Goal: Information Seeking & Learning: Check status

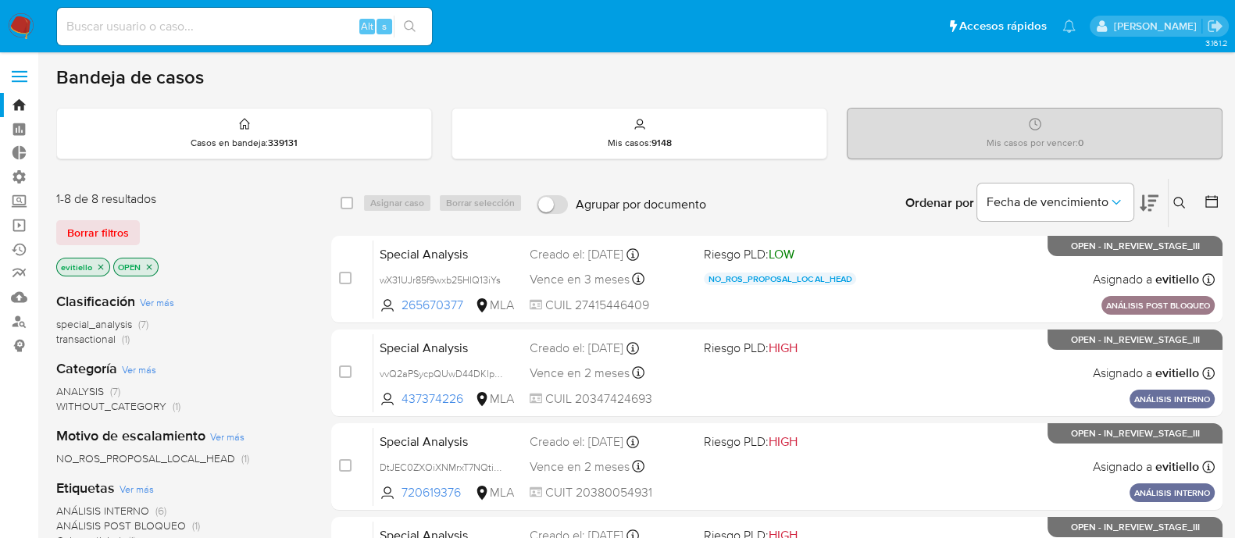
click at [284, 29] on input at bounding box center [244, 26] width 375 height 20
paste input "vvQ2aPSycpQUwD44DKlpXHWA"
type input "vvQ2aPSycpQUwD44DKlpXHWA"
click at [405, 22] on icon "search-icon" at bounding box center [410, 26] width 12 height 12
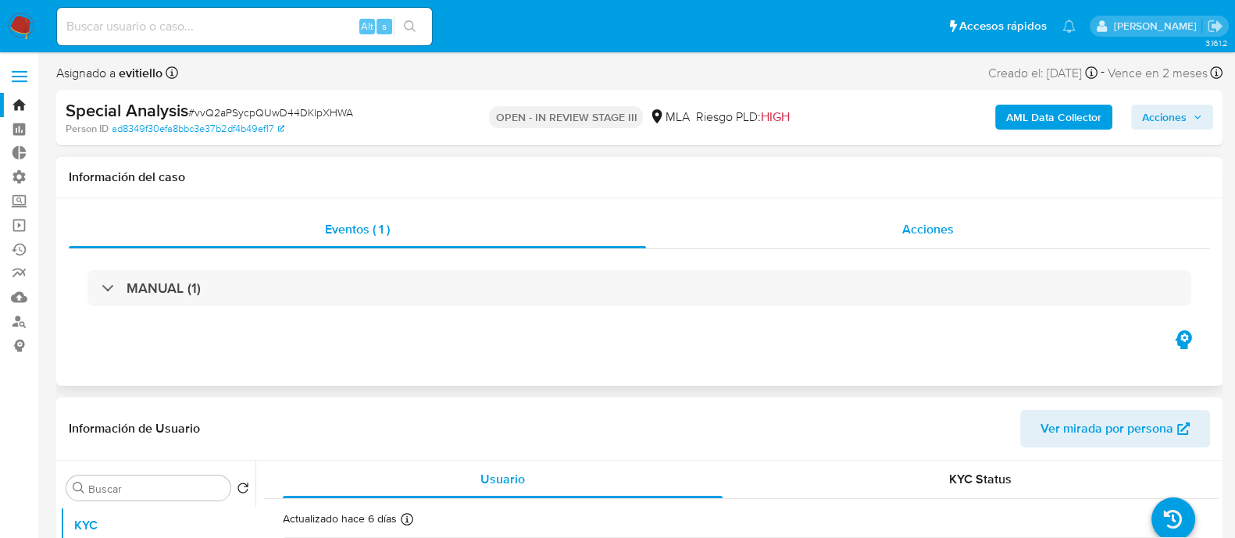
select select "10"
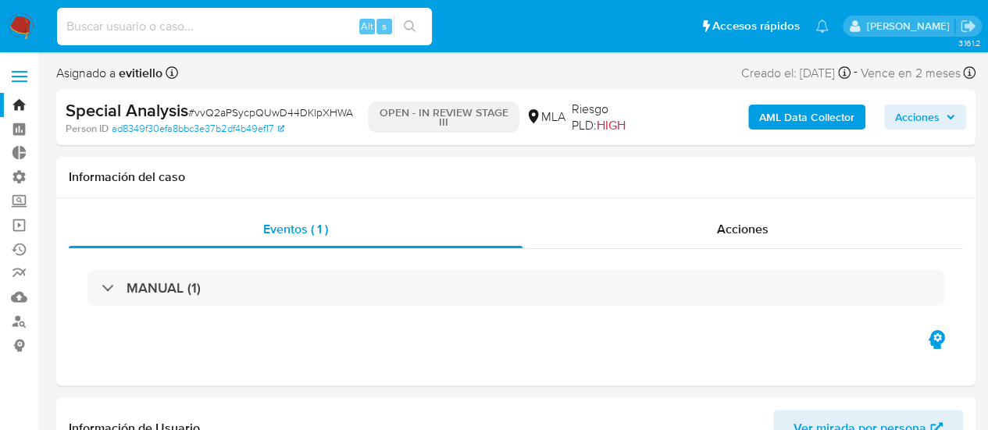
click at [201, 35] on input at bounding box center [244, 26] width 375 height 20
paste input "414990523"
type input "414990523"
click at [408, 23] on icon "search-icon" at bounding box center [410, 26] width 12 height 12
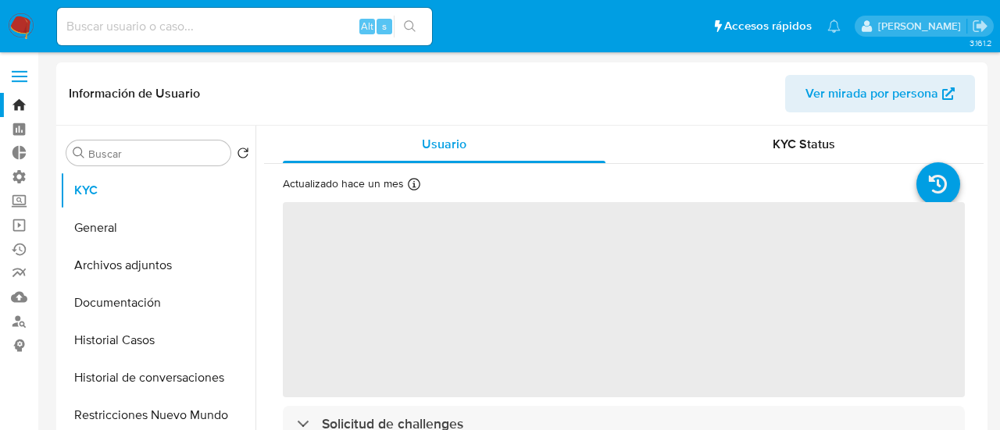
select select "10"
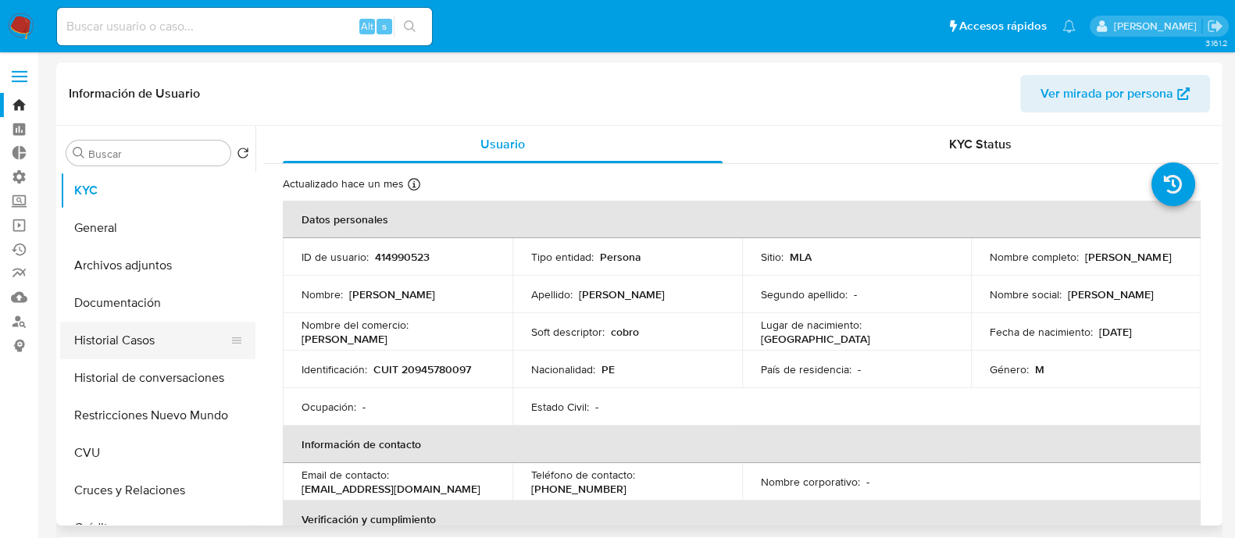
click at [184, 341] on button "Historial Casos" at bounding box center [151, 340] width 183 height 37
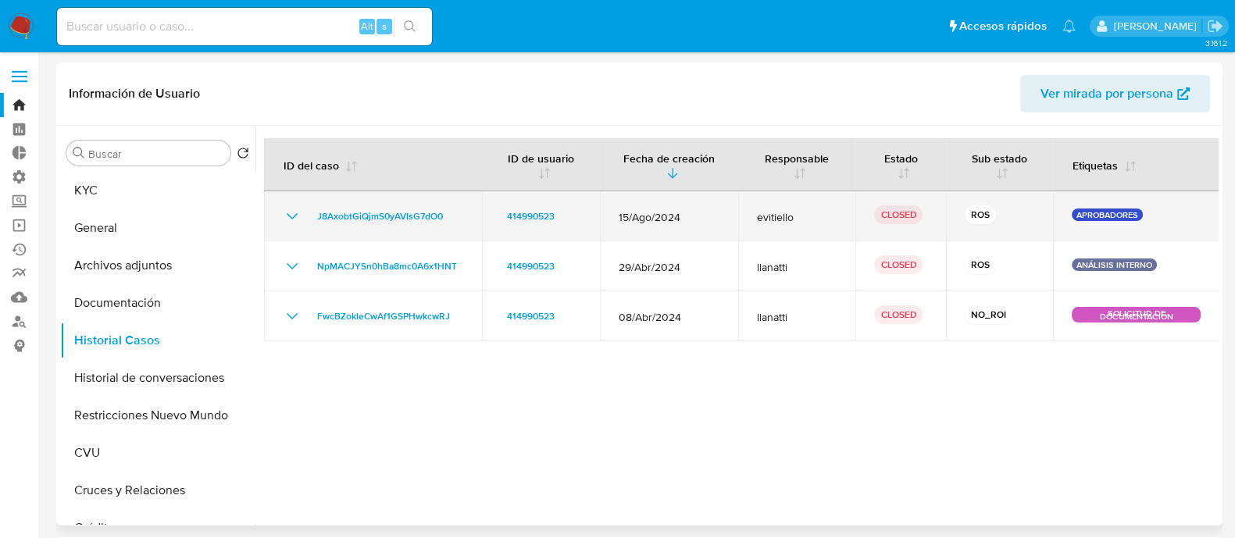
click at [287, 221] on icon "Mostrar/Ocultar" at bounding box center [292, 216] width 19 height 19
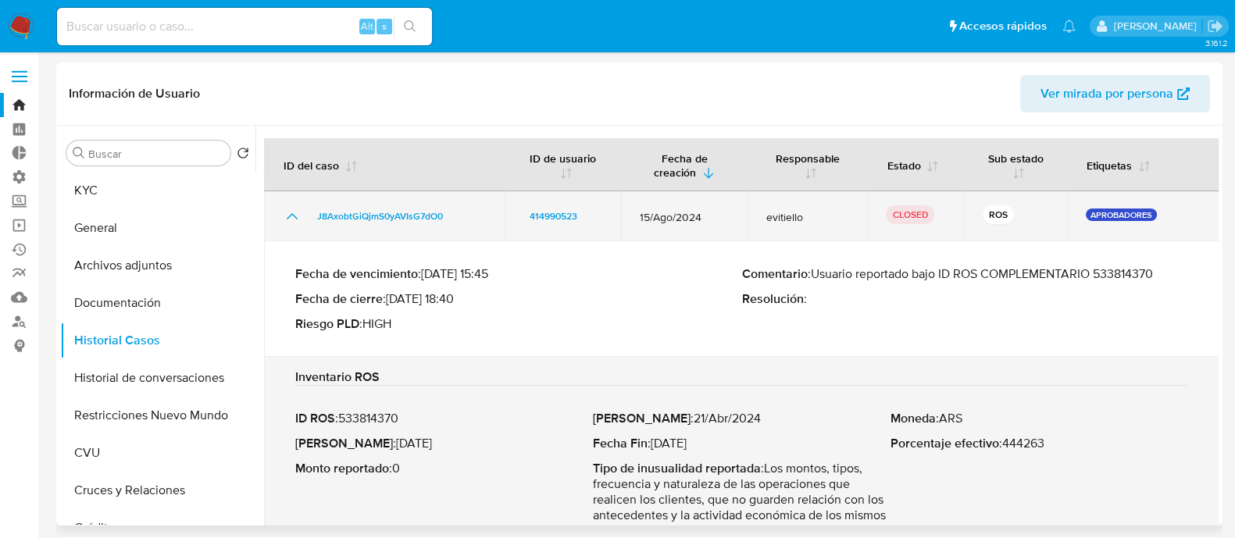
click at [287, 221] on icon "Mostrar/Ocultar" at bounding box center [292, 216] width 19 height 19
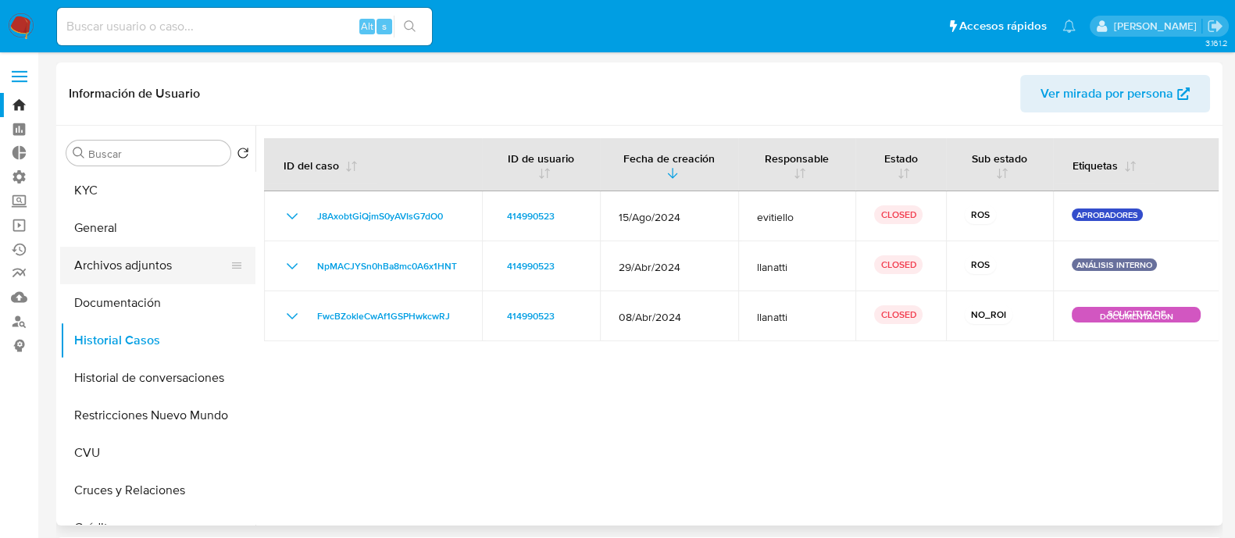
click at [177, 259] on button "Archivos adjuntos" at bounding box center [151, 265] width 183 height 37
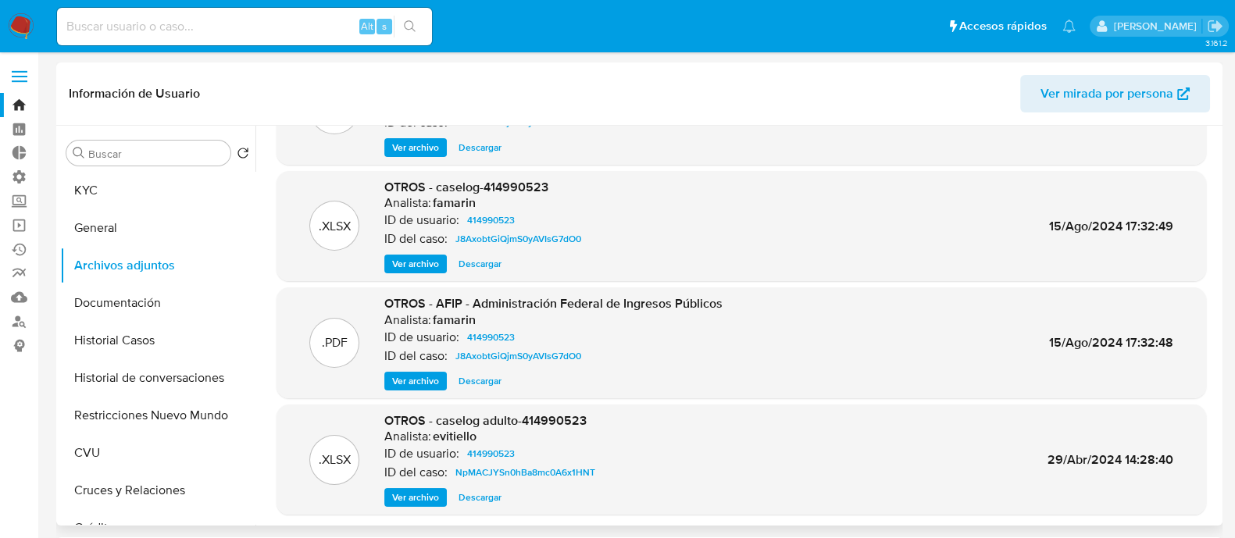
scroll to position [131, 0]
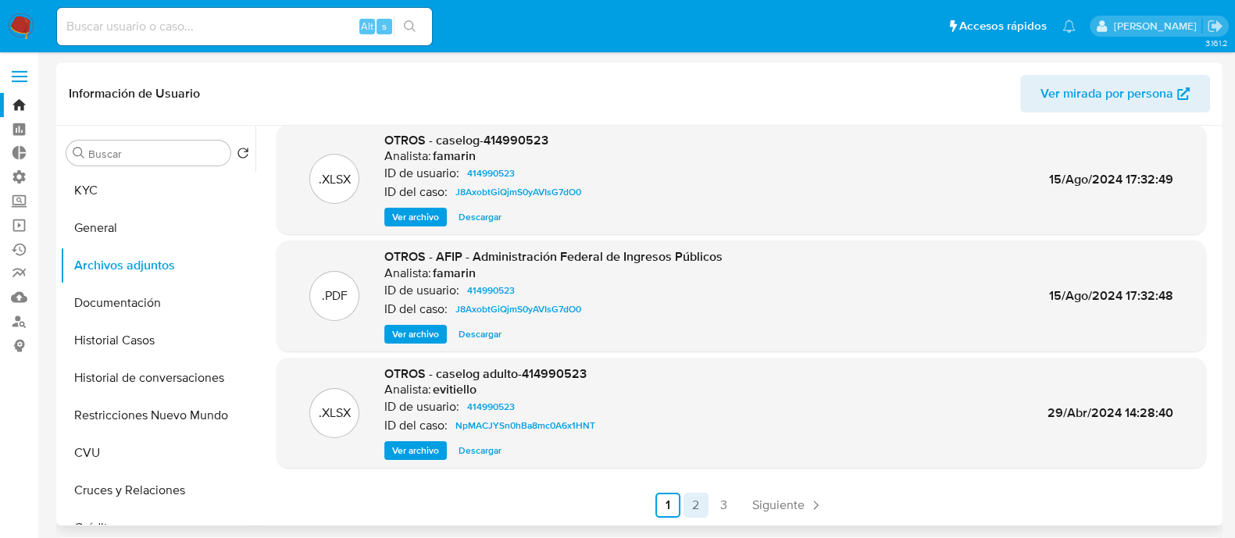
click at [701, 512] on link "2" at bounding box center [696, 505] width 25 height 25
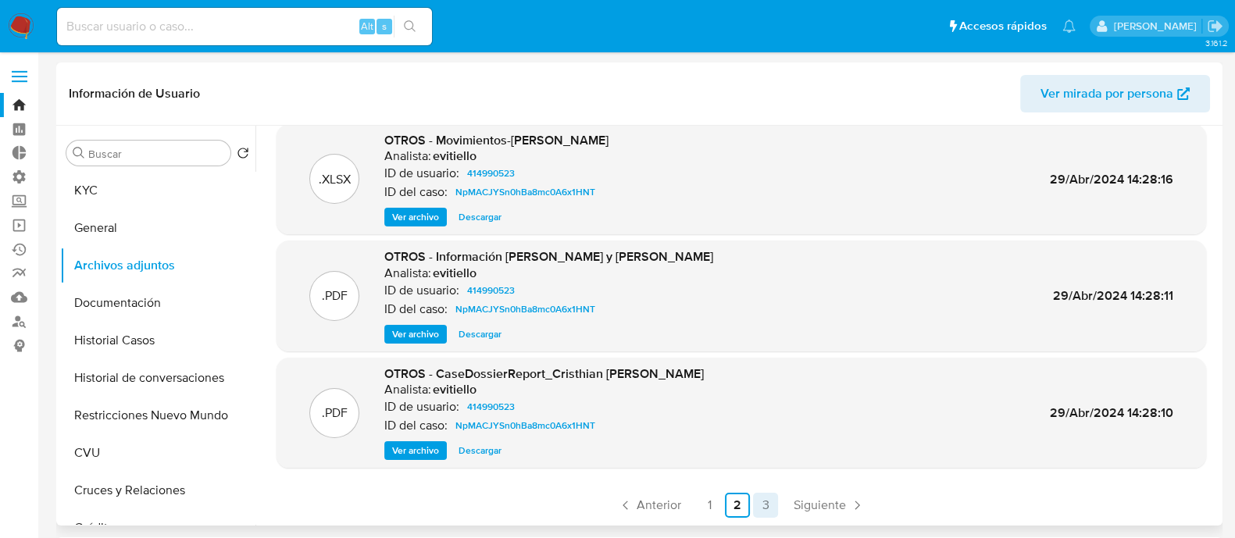
click at [762, 499] on link "3" at bounding box center [765, 505] width 25 height 25
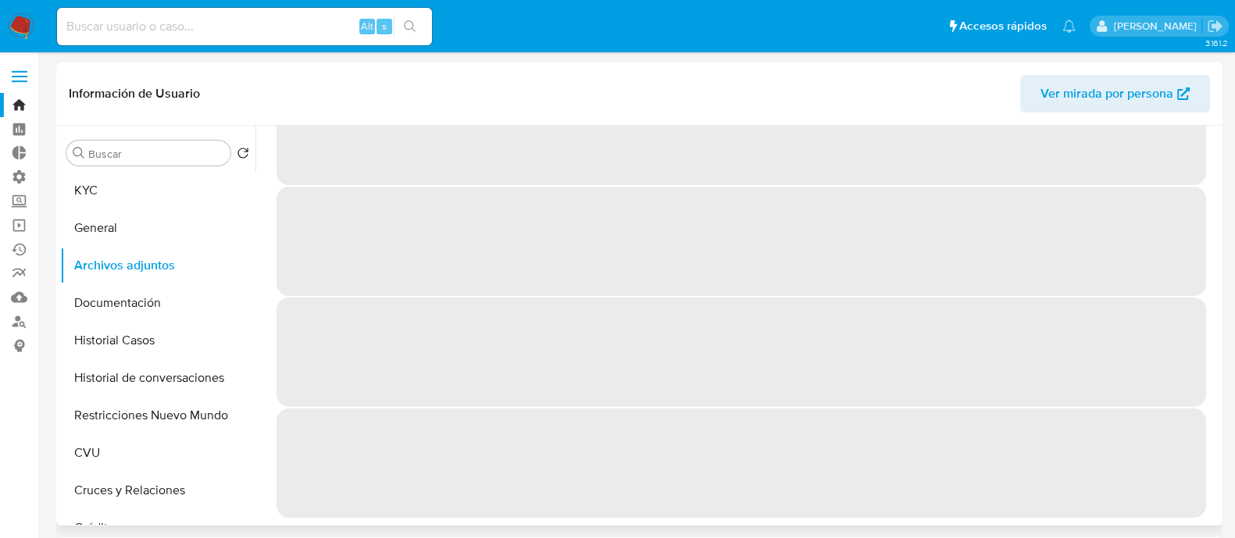
scroll to position [0, 0]
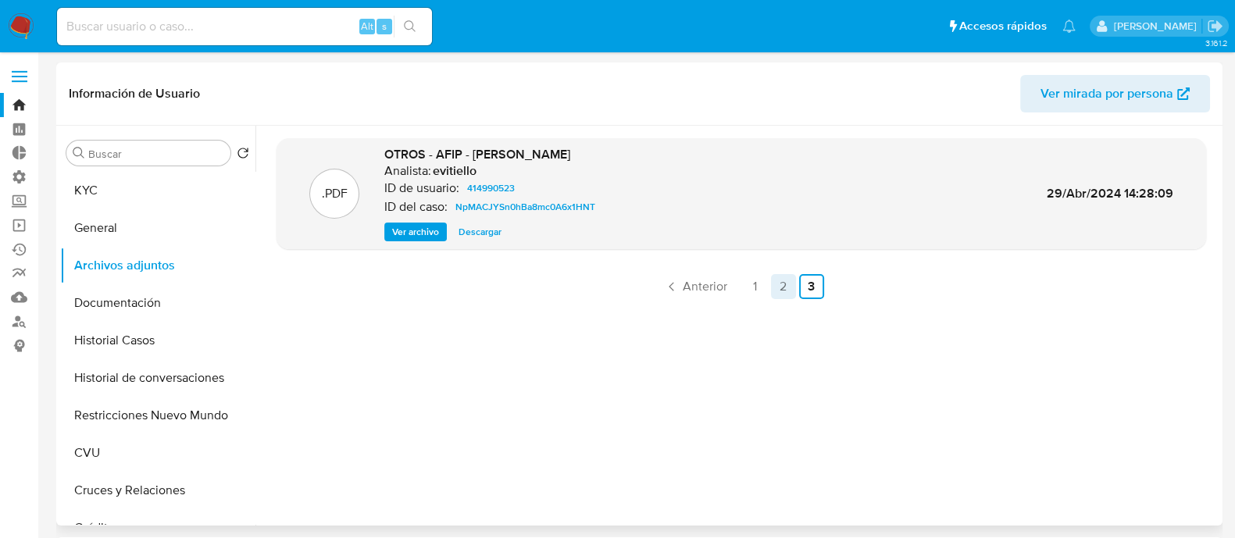
click at [773, 286] on link "2" at bounding box center [783, 286] width 25 height 25
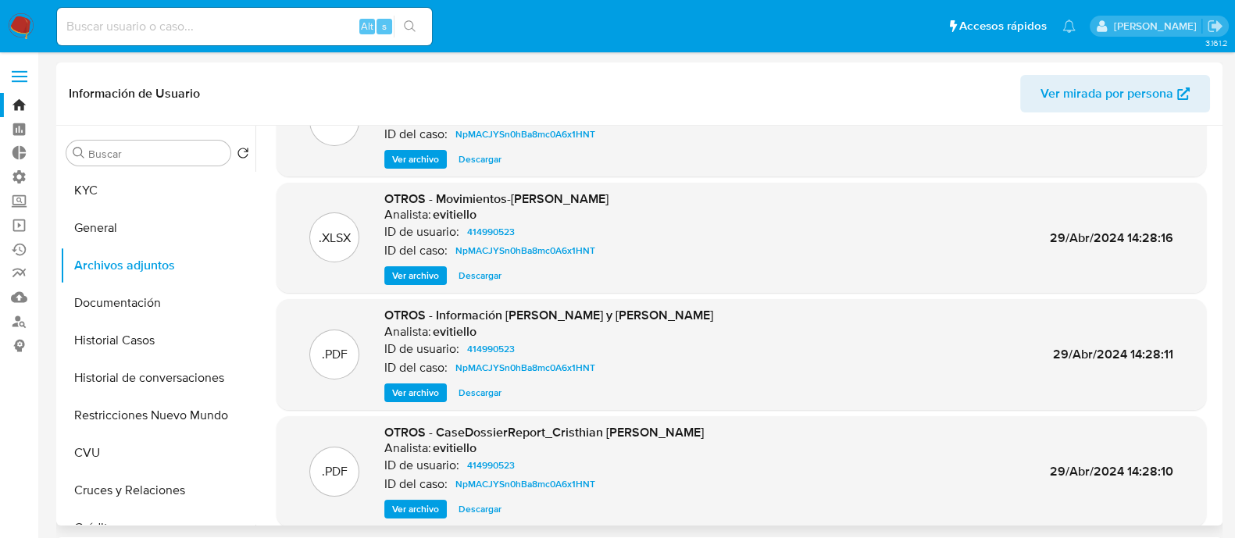
scroll to position [131, 0]
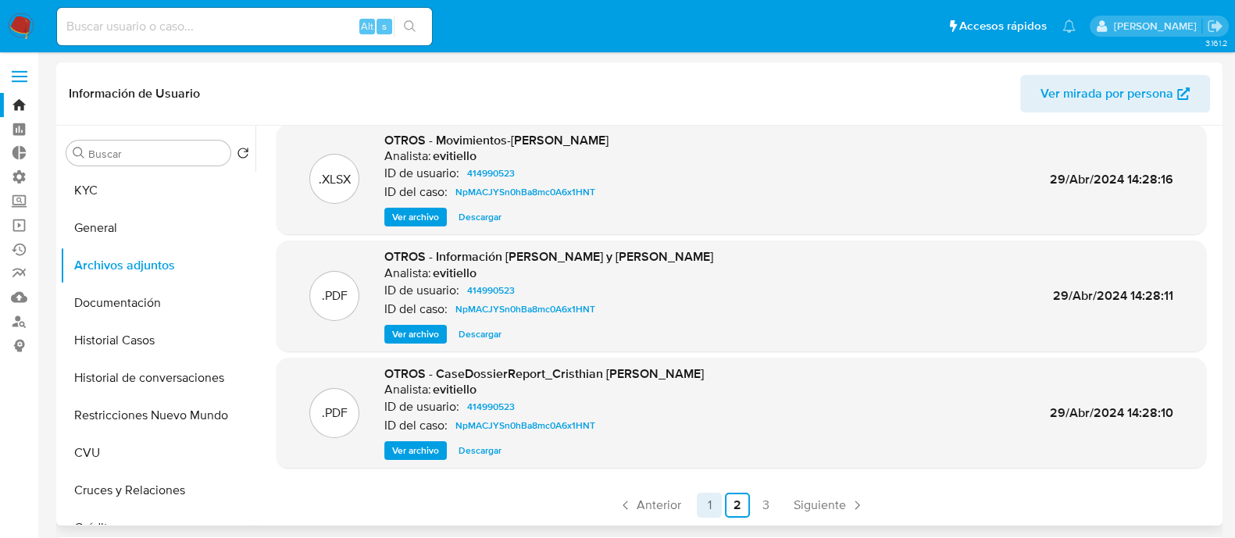
click at [706, 500] on link "1" at bounding box center [709, 505] width 25 height 25
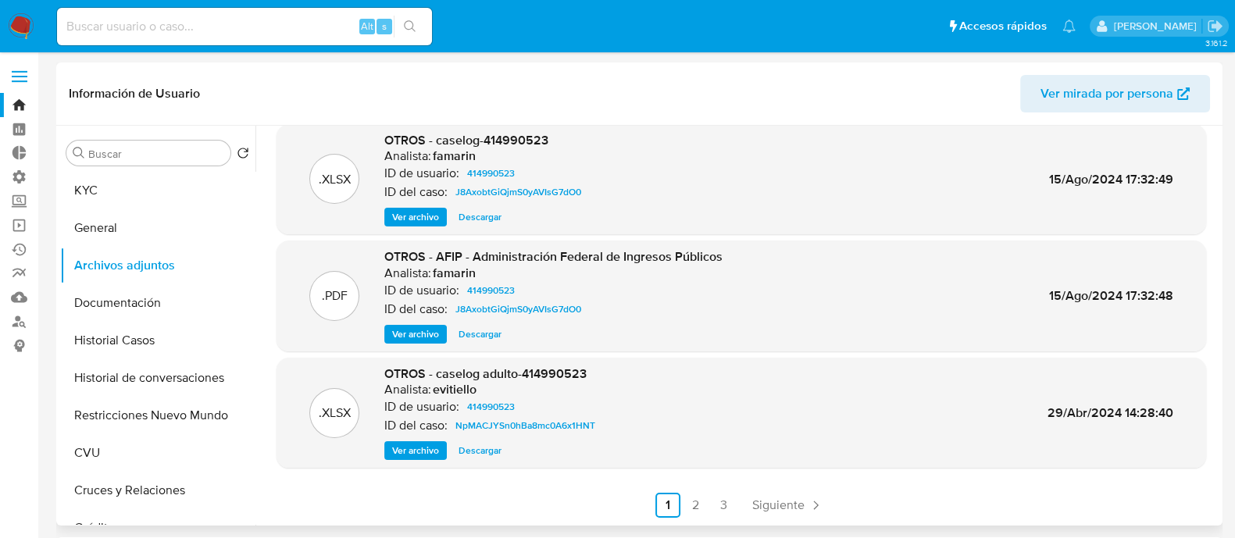
click at [409, 451] on span "Ver archivo" at bounding box center [415, 451] width 47 height 16
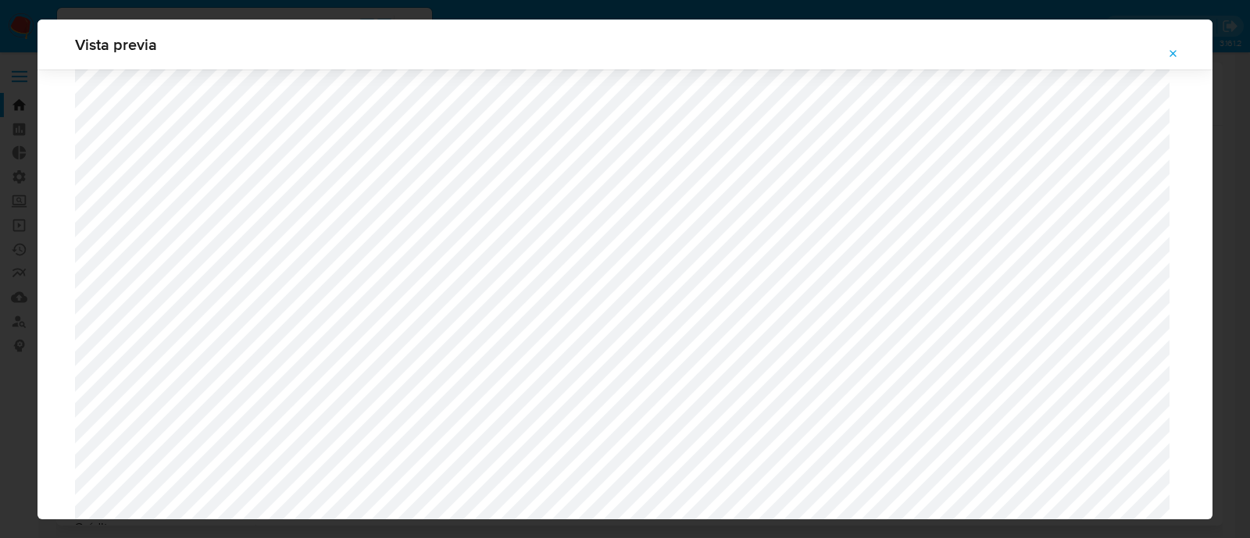
scroll to position [1530, 0]
click at [1176, 55] on icon "Attachment preview" at bounding box center [1173, 54] width 12 height 12
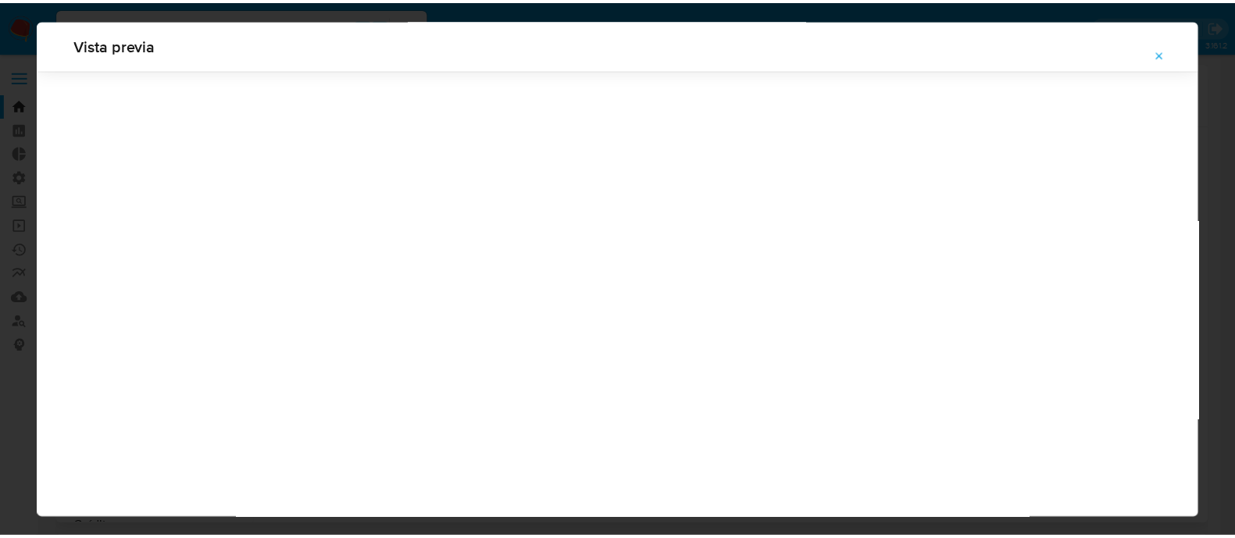
scroll to position [50, 0]
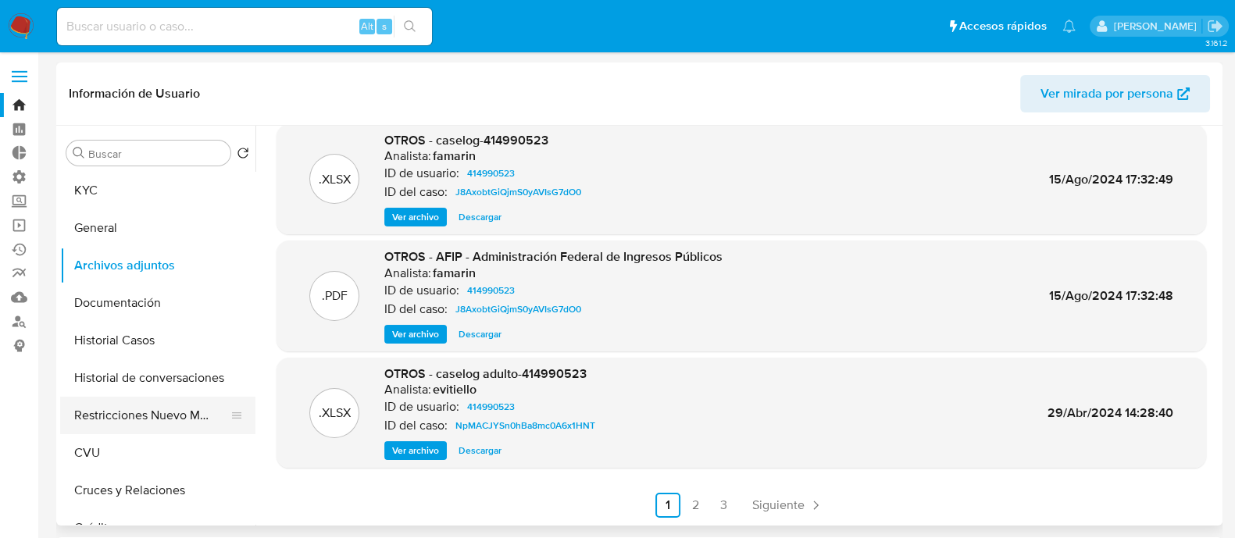
click at [158, 421] on button "Restricciones Nuevo Mundo" at bounding box center [151, 415] width 183 height 37
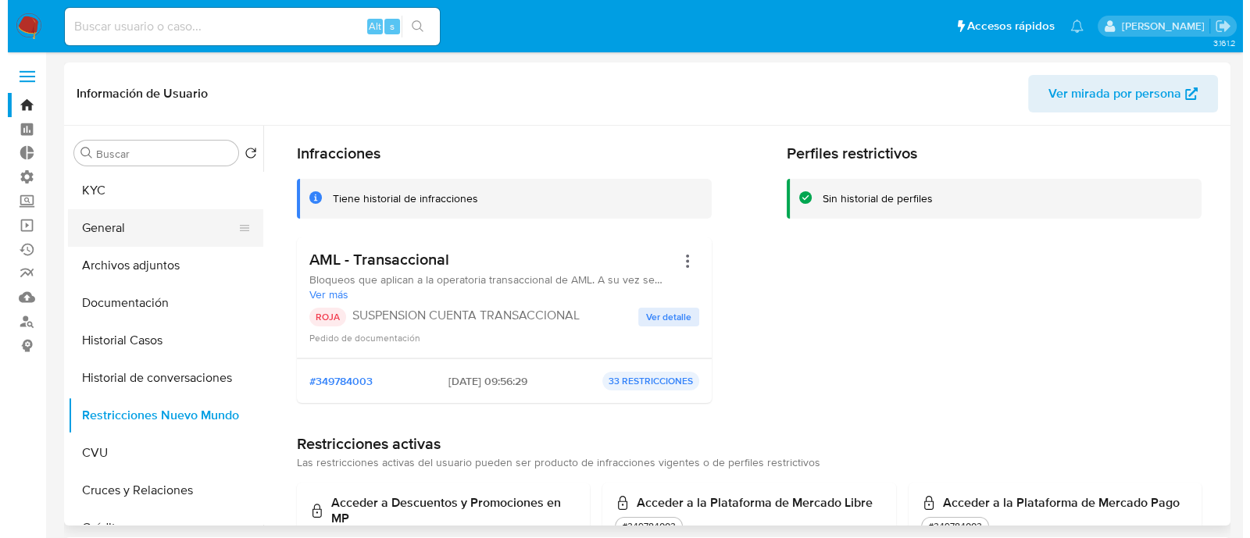
scroll to position [0, 0]
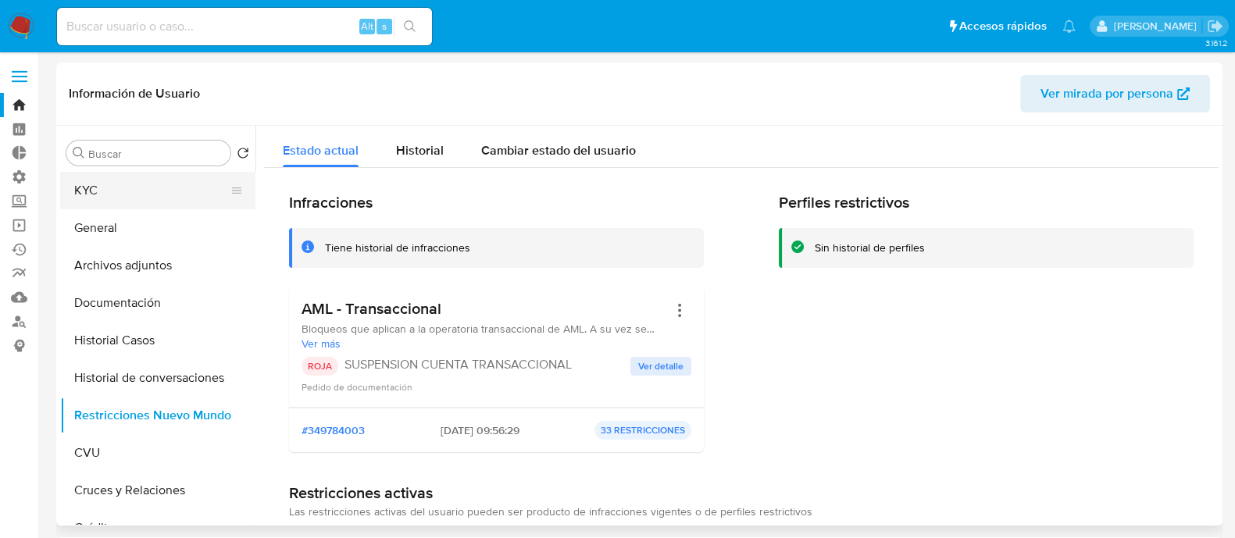
click at [120, 193] on button "KYC" at bounding box center [151, 190] width 183 height 37
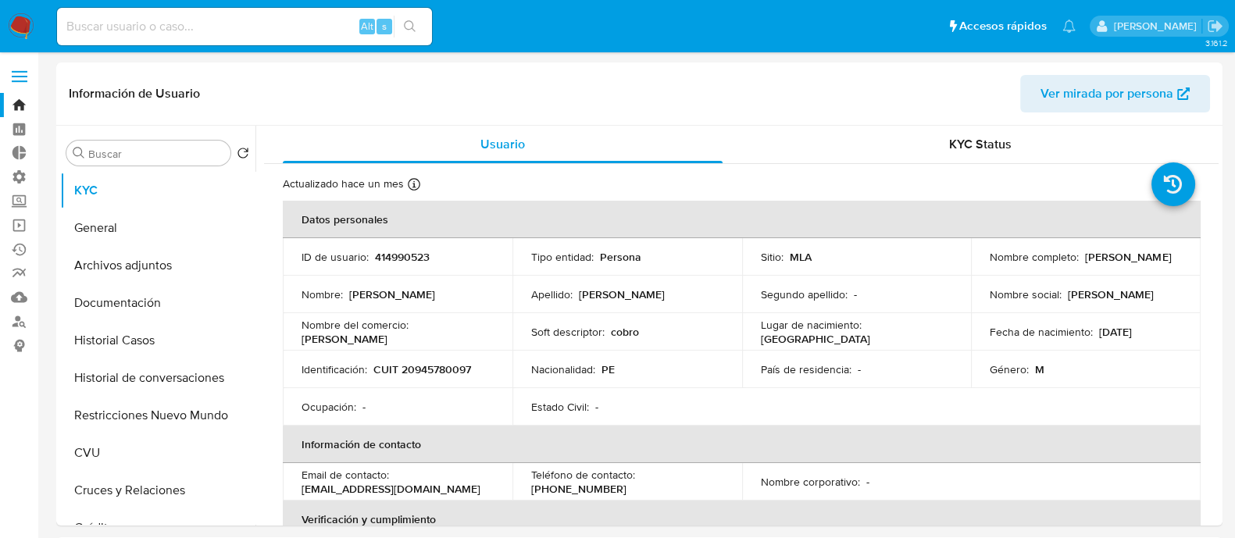
click at [191, 382] on button "Historial de conversaciones" at bounding box center [157, 377] width 195 height 37
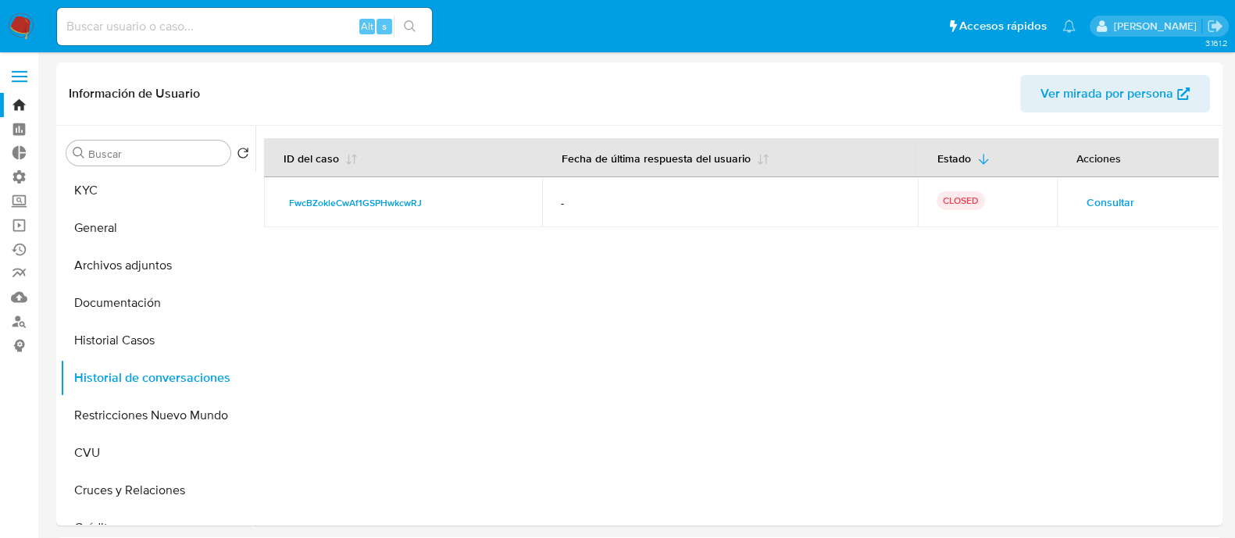
click at [1090, 197] on span "Consultar" at bounding box center [1111, 202] width 48 height 22
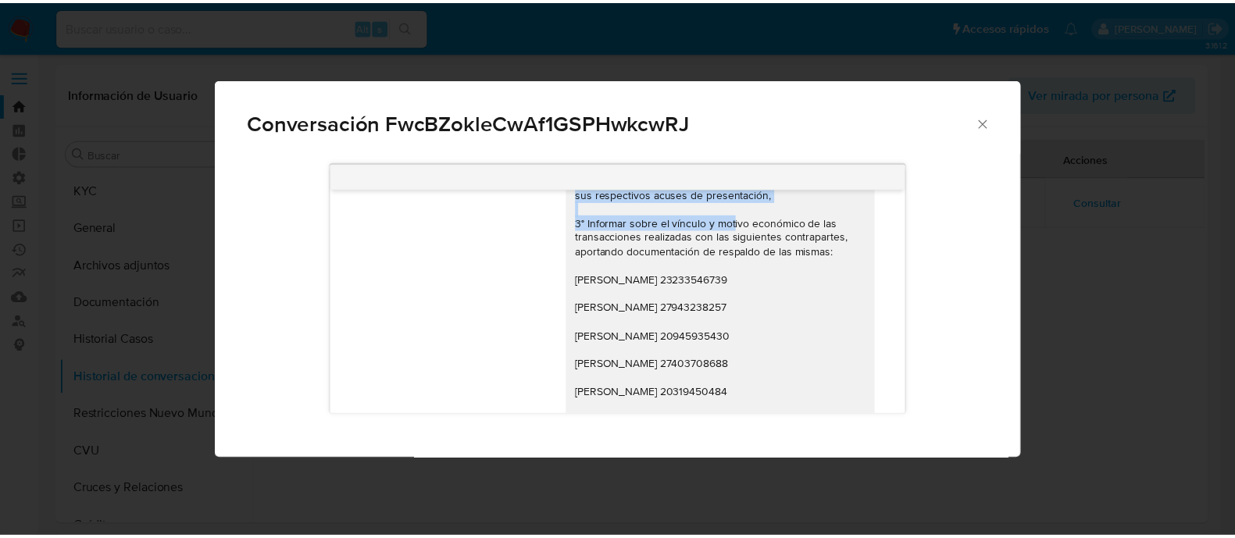
scroll to position [1879, 0]
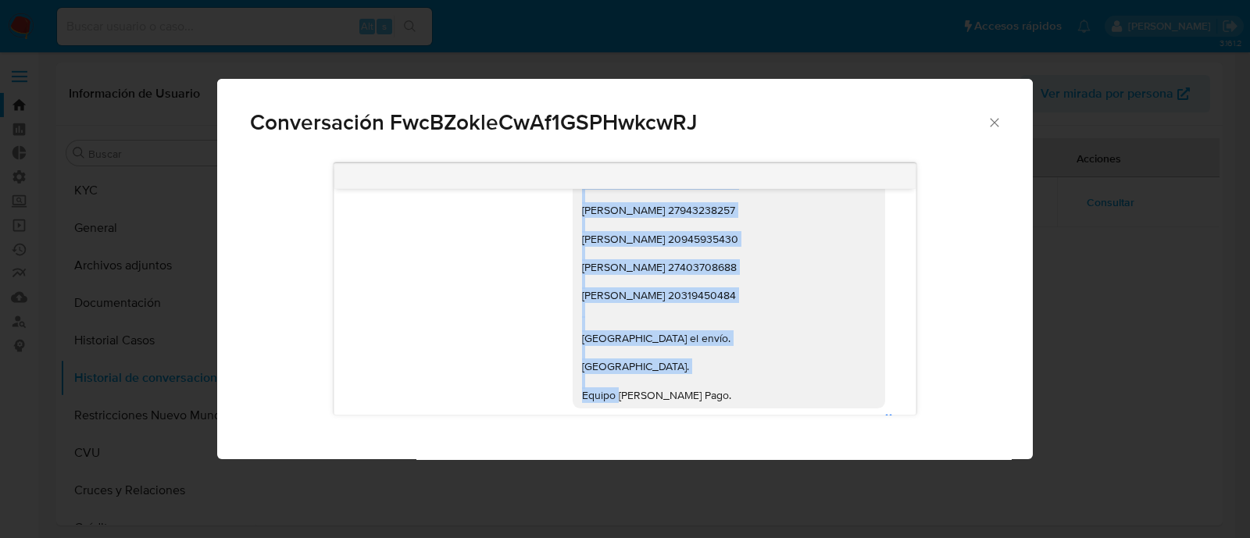
drag, startPoint x: 567, startPoint y: 233, endPoint x: 738, endPoint y: 334, distance: 198.9
click at [738, 334] on div "Hola, buenas tardes. Esperamos que te encuentres muy bien. En cuanto a tu consu…" at bounding box center [729, 75] width 294 height 654
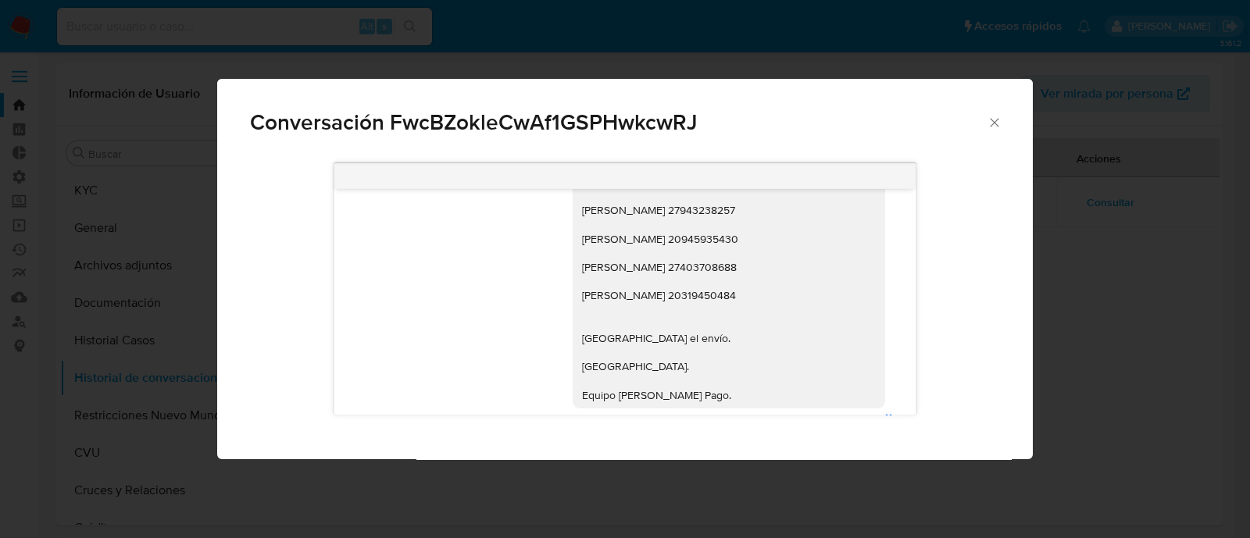
click at [380, 84] on div "Conversación FwcBZokleCwAf1GSPHwkcwRJ" at bounding box center [625, 116] width 816 height 74
click at [411, 49] on div "Conversación FwcBZokleCwAf1GSPHwkcwRJ Hola Cristhian William Lujan Crisologo, E…" at bounding box center [625, 269] width 1250 height 538
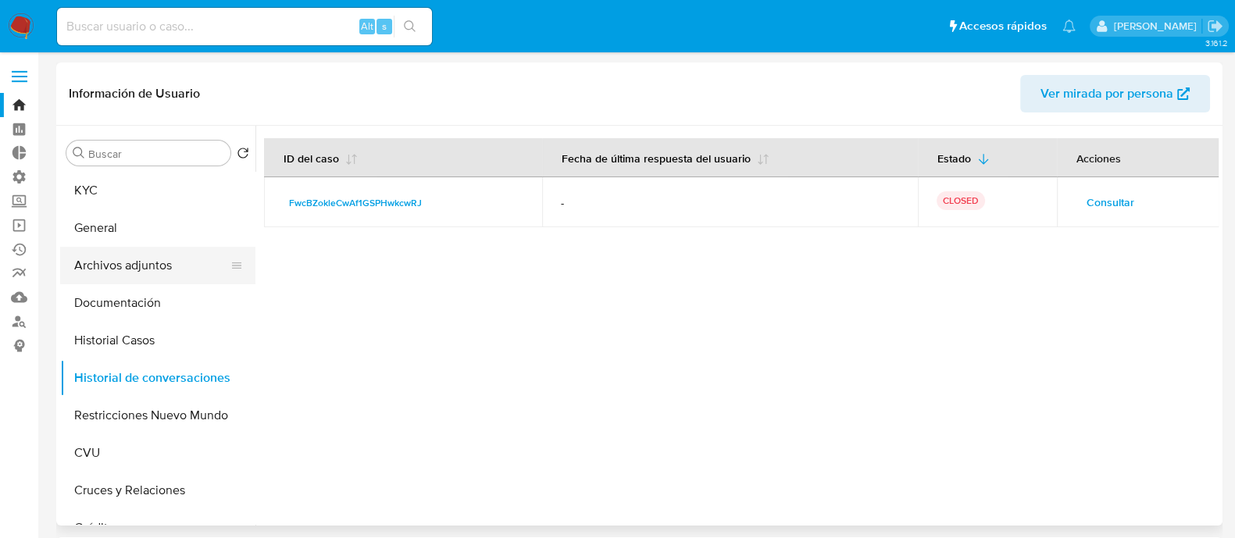
click at [209, 251] on button "Archivos adjuntos" at bounding box center [151, 265] width 183 height 37
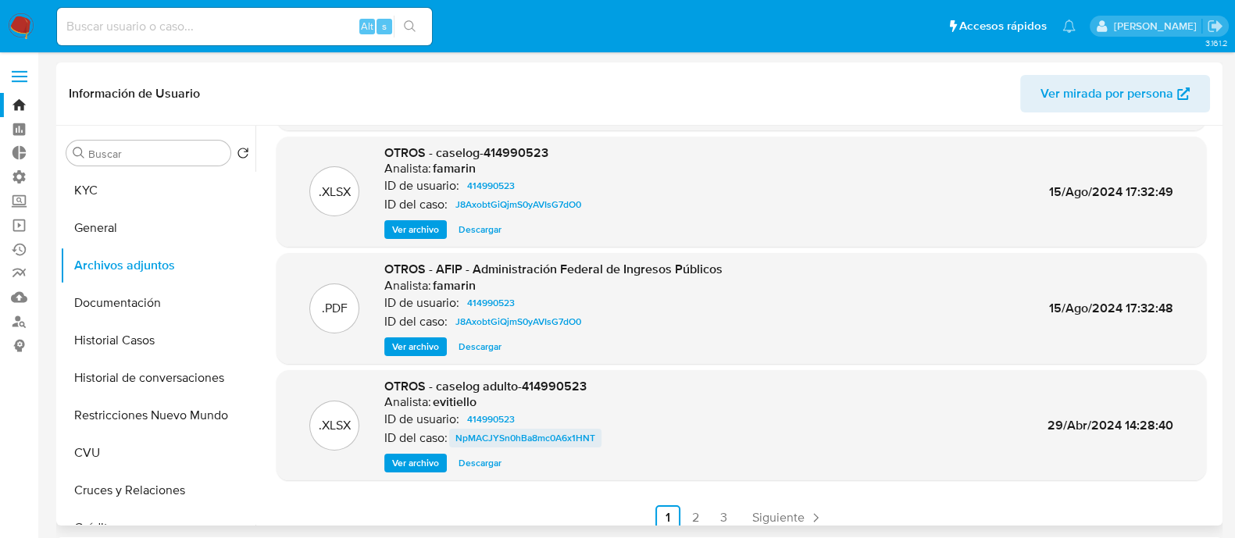
scroll to position [131, 0]
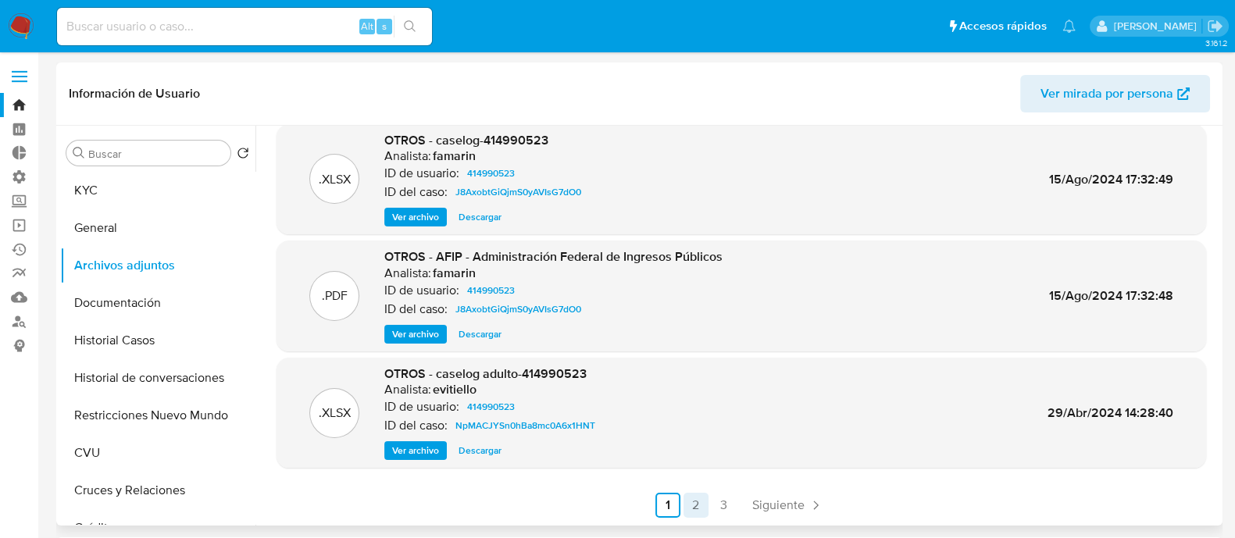
click at [692, 496] on link "2" at bounding box center [696, 505] width 25 height 25
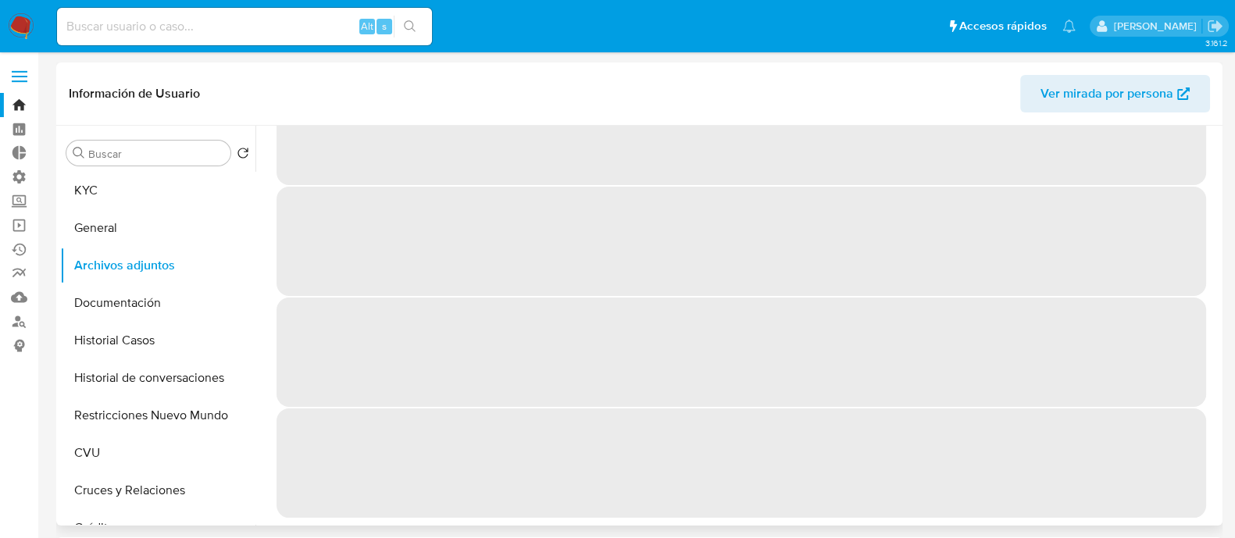
scroll to position [0, 0]
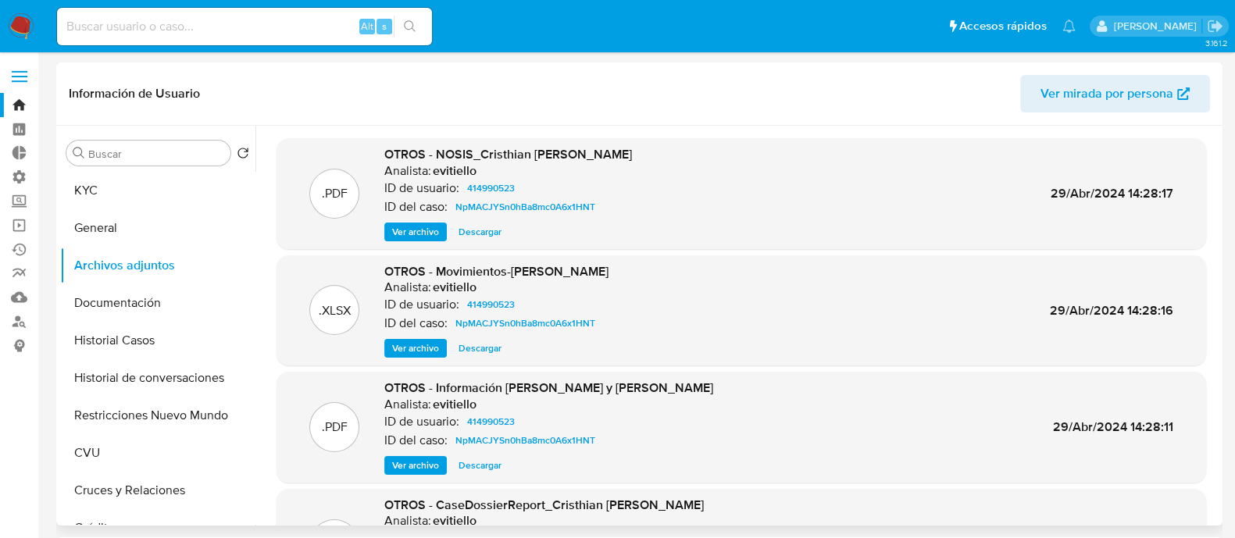
click at [489, 345] on span "Descargar" at bounding box center [480, 349] width 43 height 16
click at [182, 184] on button "KYC" at bounding box center [151, 190] width 183 height 37
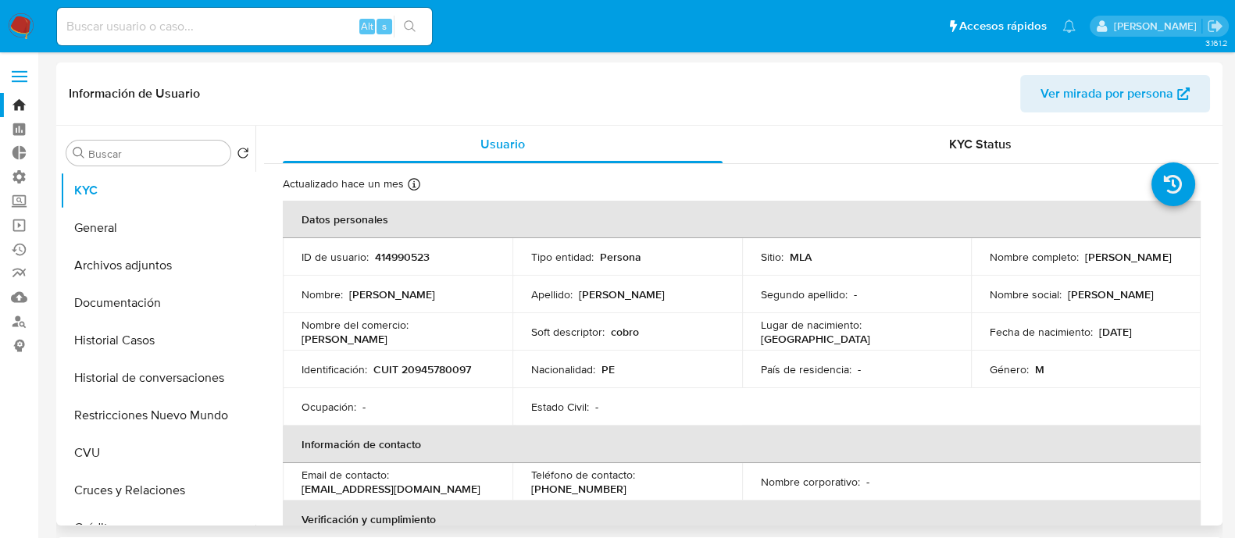
click at [445, 370] on p "CUIT 20945780097" at bounding box center [422, 369] width 98 height 14
click at [445, 369] on p "CUIT 20945780097" at bounding box center [422, 369] width 98 height 14
copy p "20945780097"
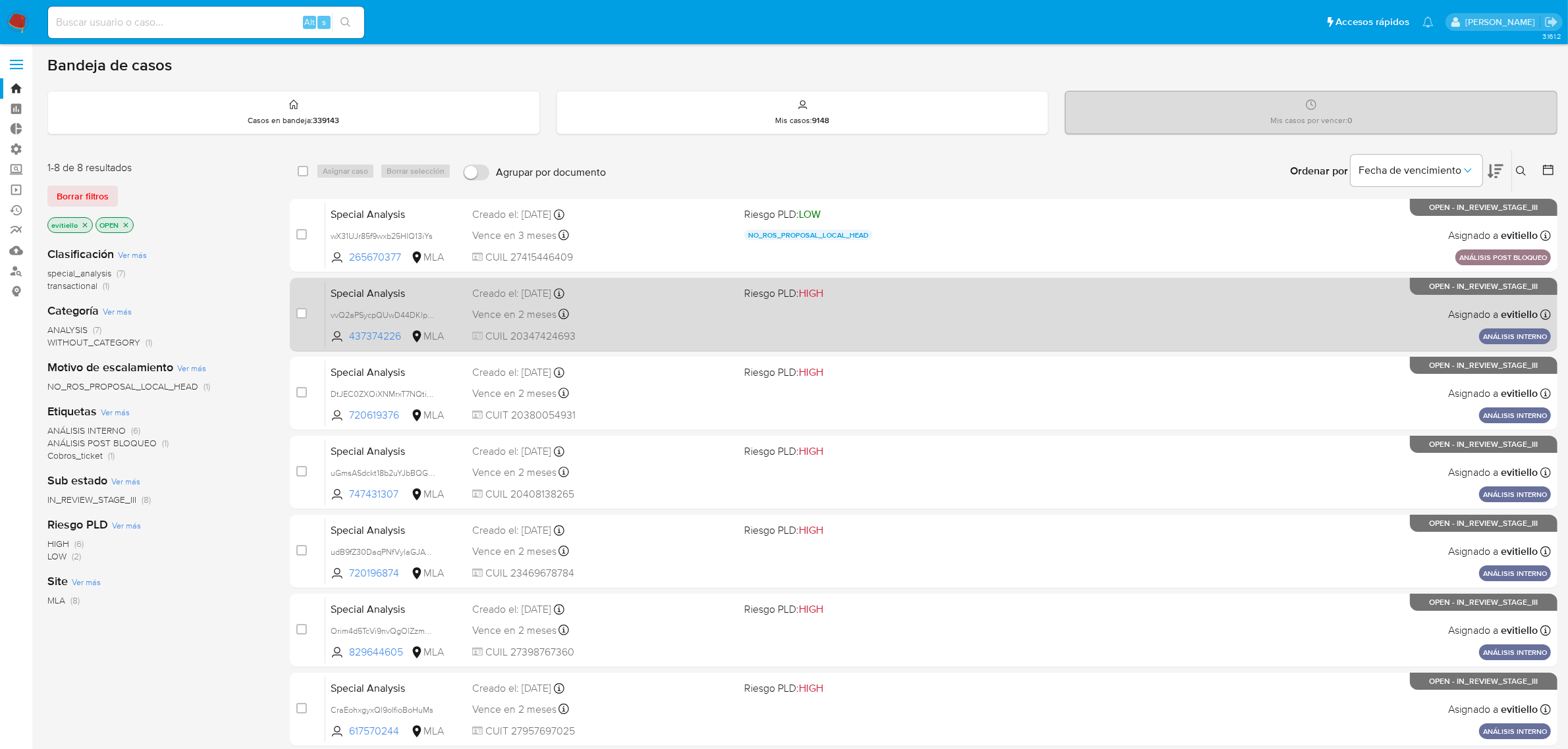
click at [1130, 330] on div "Special Analysis vvQ2aPSycpQUwD44DKlpXHWA 437374226 MLA Riesgo PLD: HIGH Creado…" at bounding box center [938, 314] width 1226 height 67
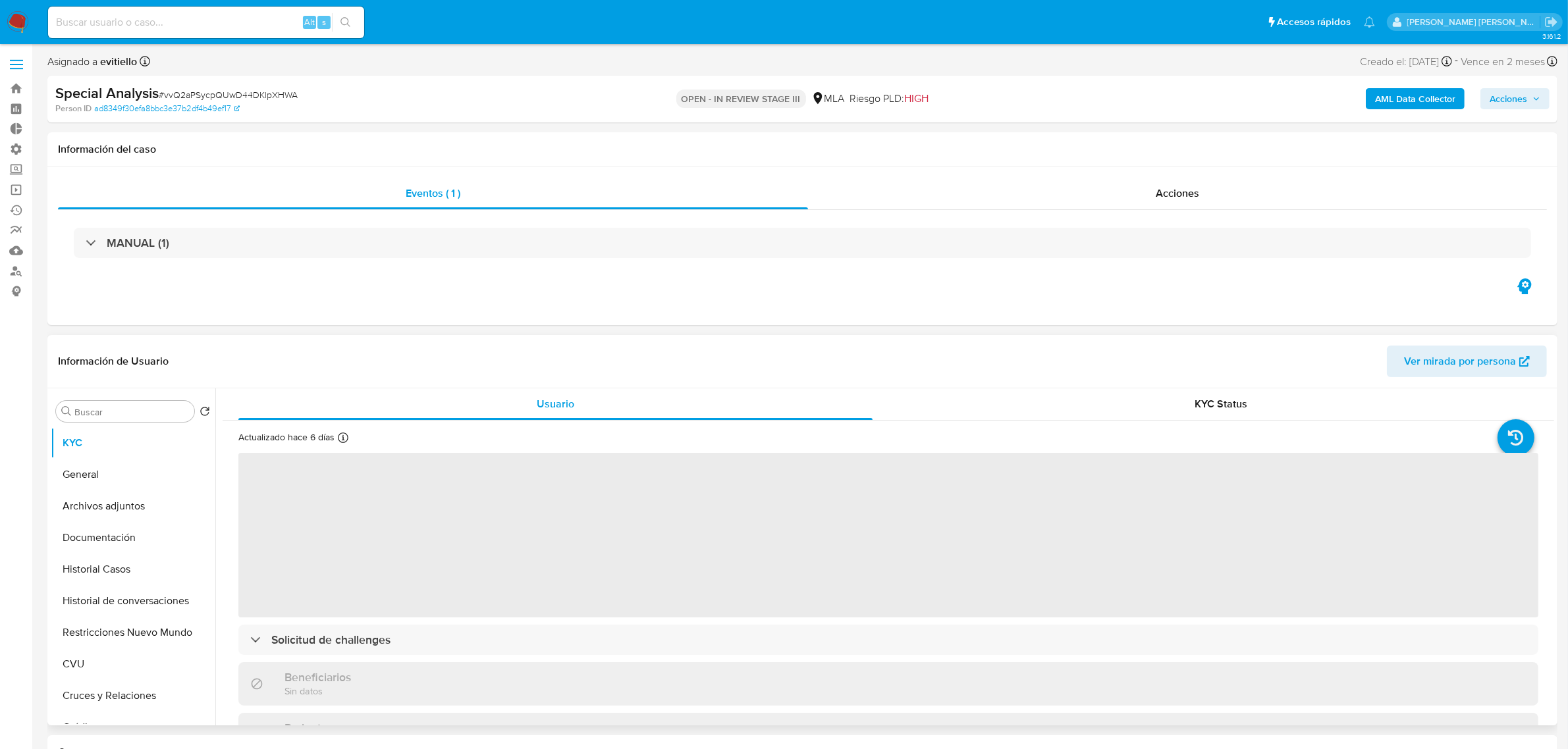
scroll to position [357, 0]
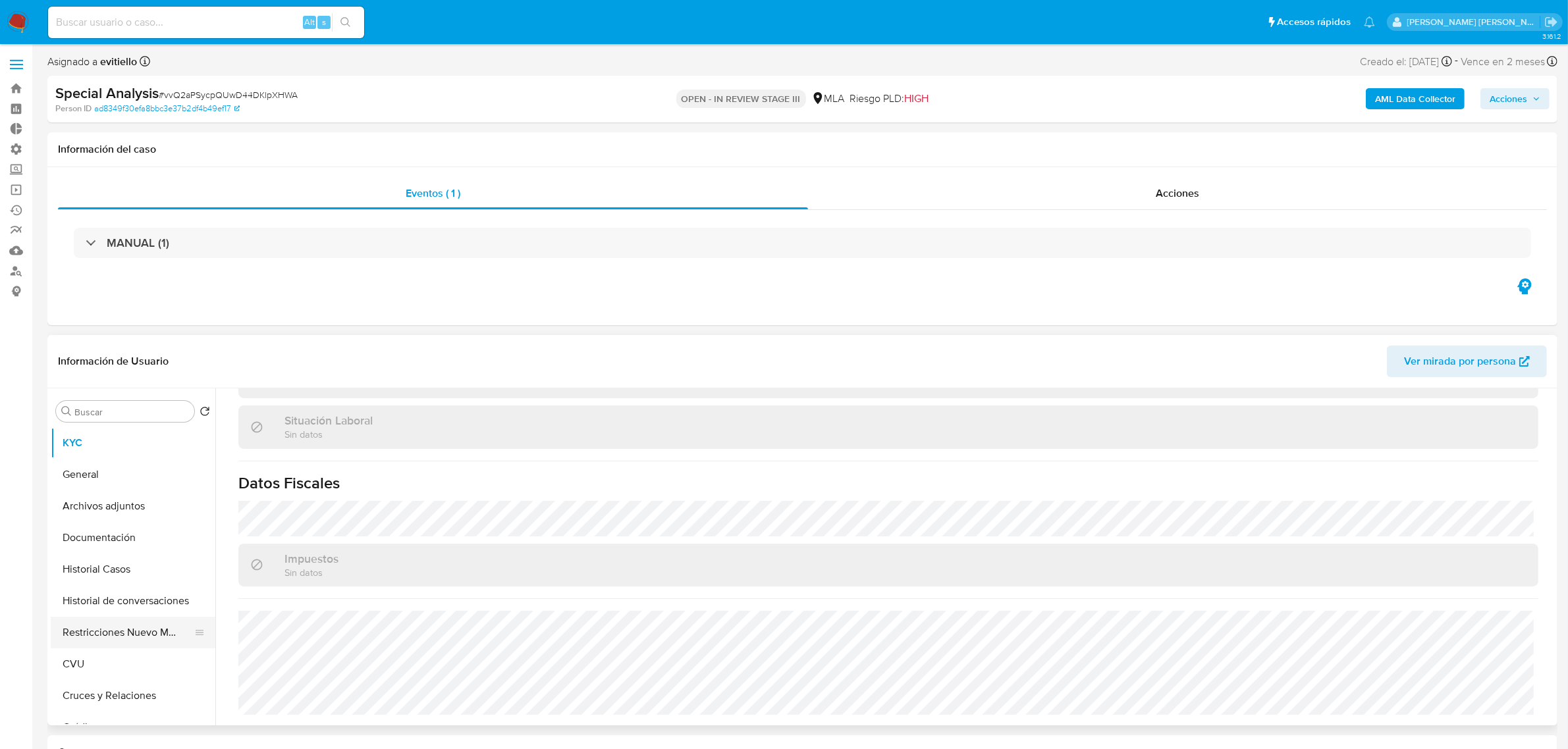
click at [132, 633] on button "Restricciones Nuevo Mundo" at bounding box center [127, 632] width 154 height 31
select select "10"
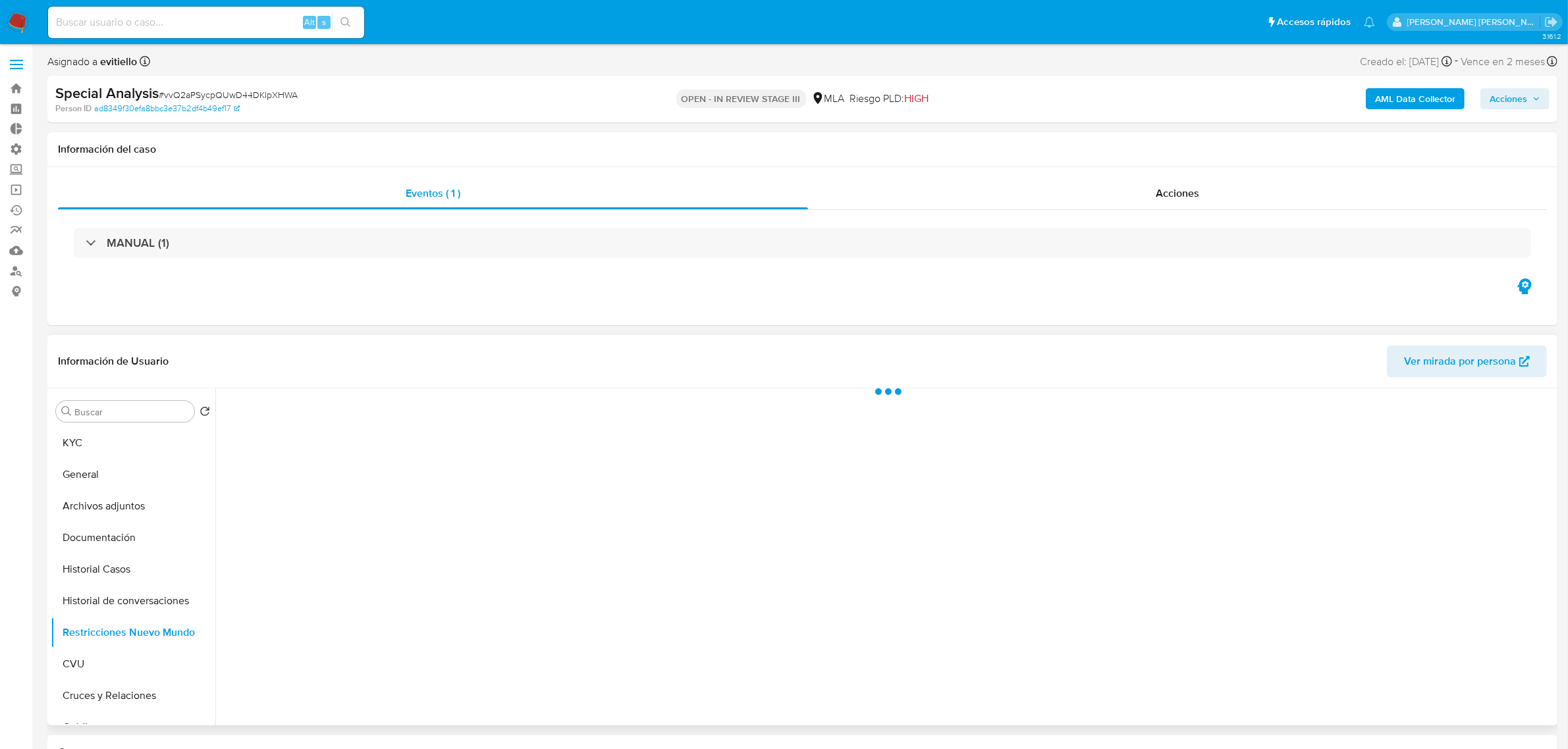
scroll to position [0, 0]
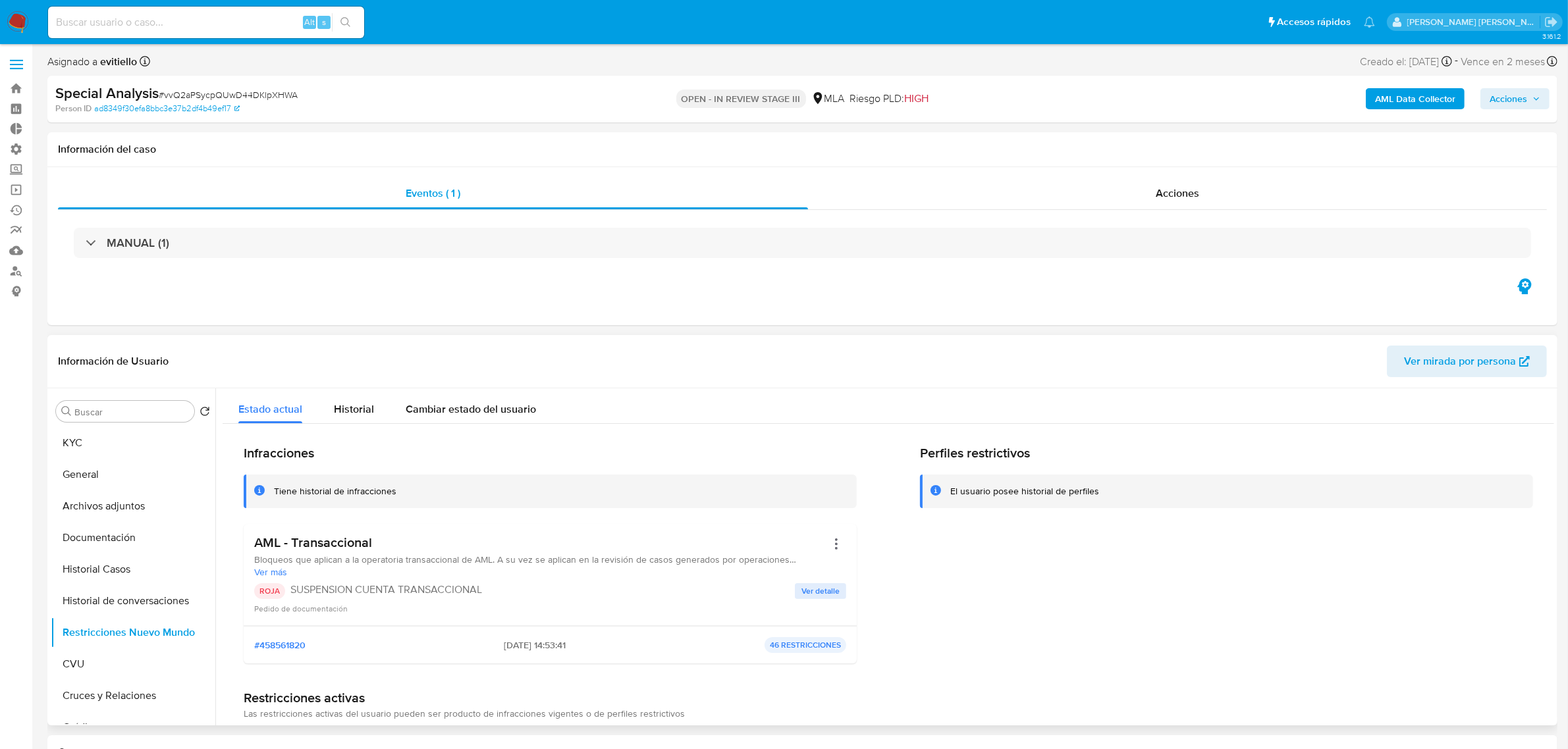
click at [815, 594] on span "Ver detalle" at bounding box center [820, 591] width 38 height 13
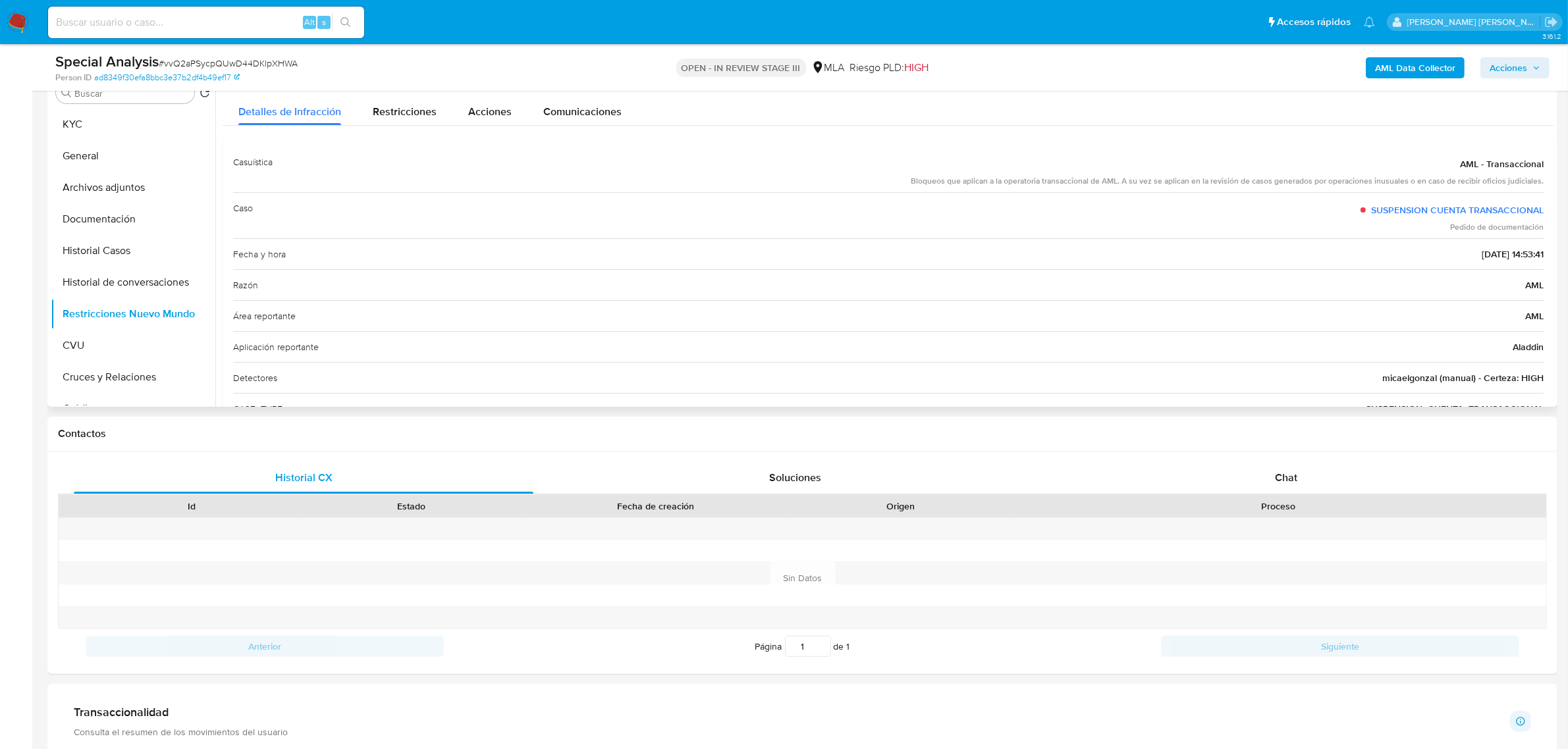
scroll to position [247, 0]
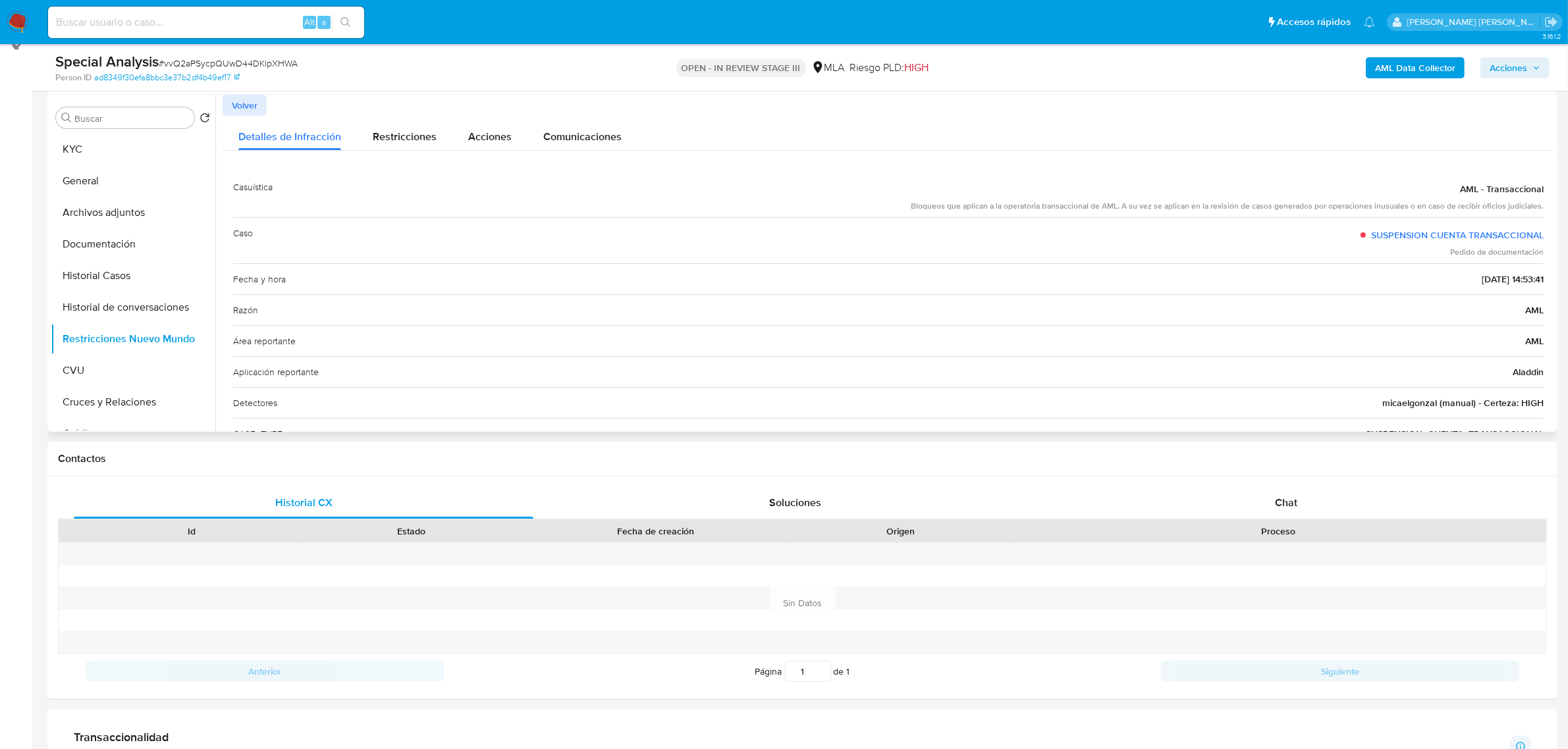
drag, startPoint x: 251, startPoint y: 188, endPoint x: 1542, endPoint y: 188, distance: 1291.0
click at [1542, 188] on div "Casuística AML - Transaccional Bloqueos que aplican a la operatoria transaccion…" at bounding box center [888, 340] width 1331 height 360
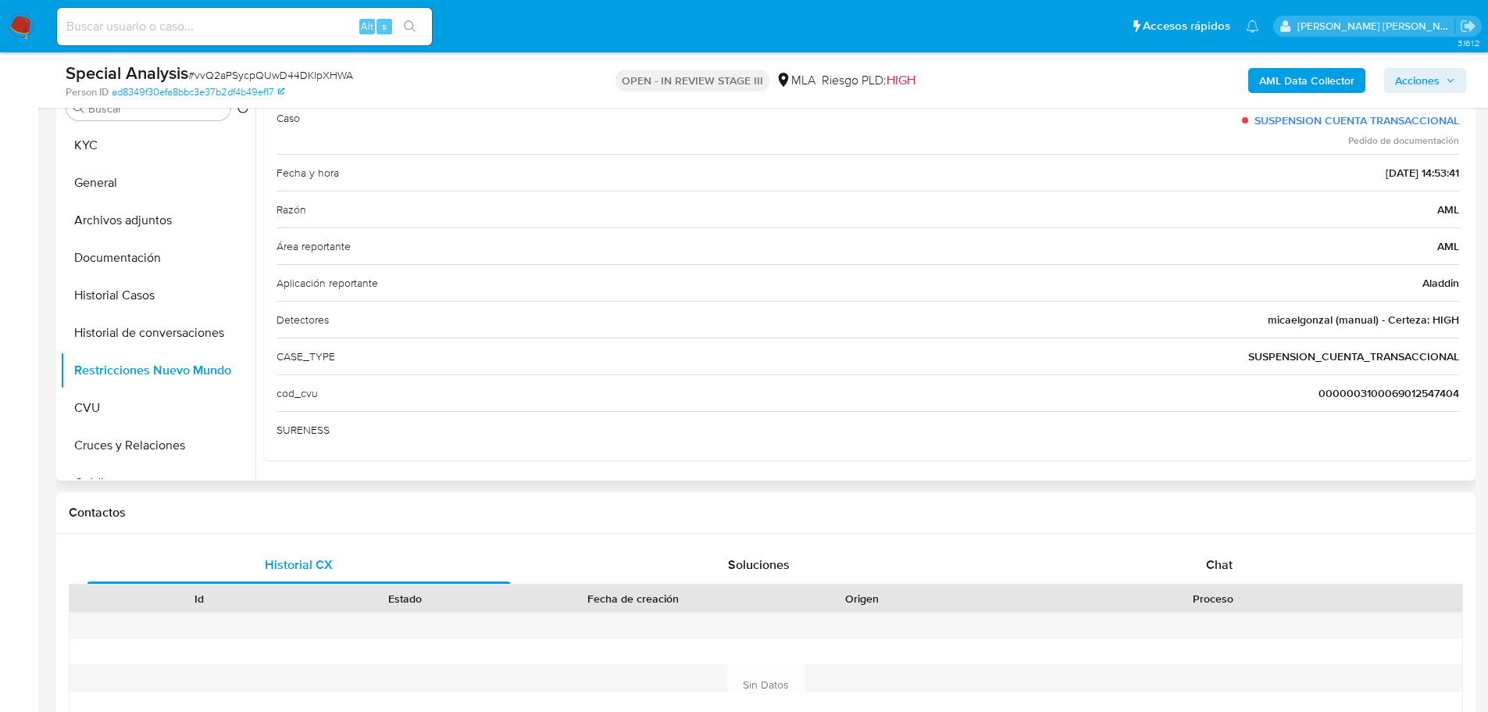
scroll to position [372, 0]
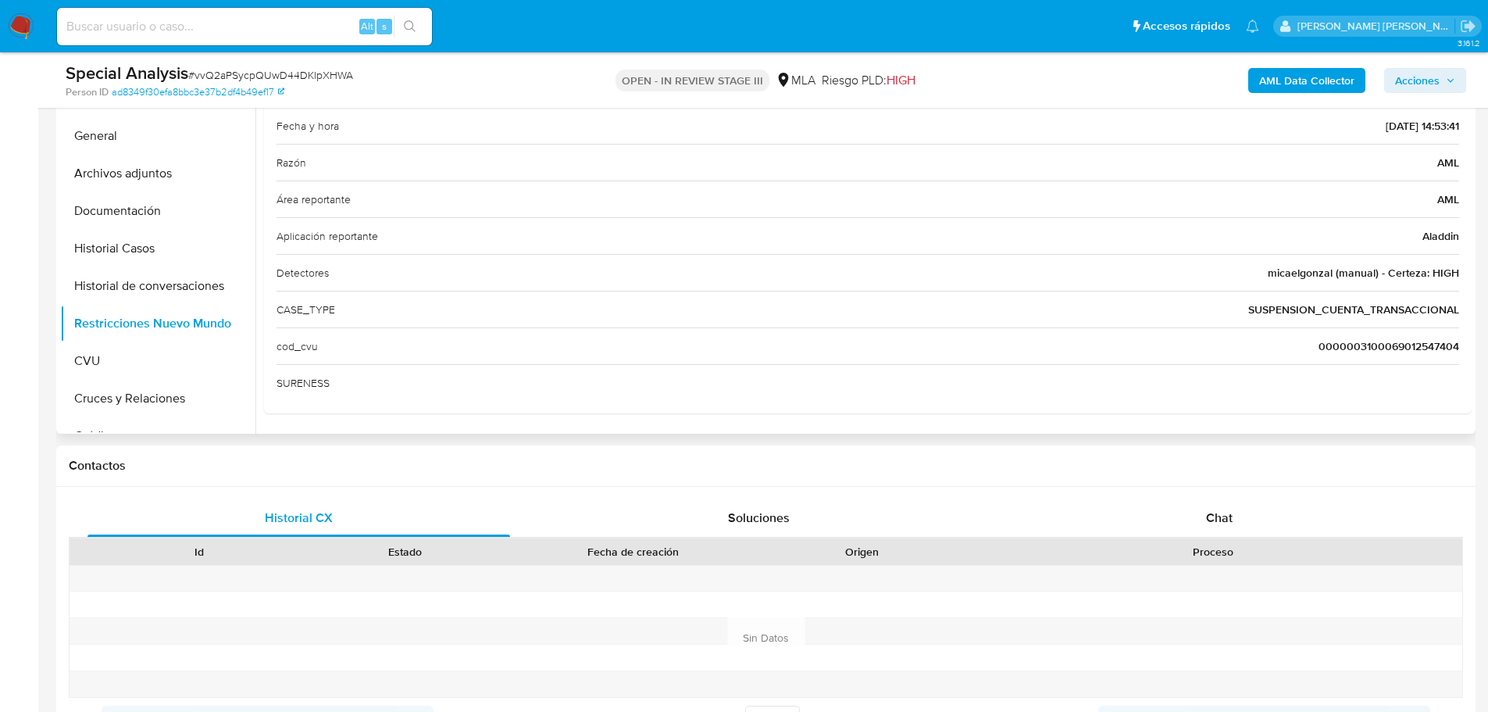
drag, startPoint x: 291, startPoint y: 312, endPoint x: 1449, endPoint y: 318, distance: 1158.5
click at [1449, 318] on div "CASE_TYPE SUSPENSION_CUENTA_TRANSACCIONAL" at bounding box center [868, 309] width 1183 height 37
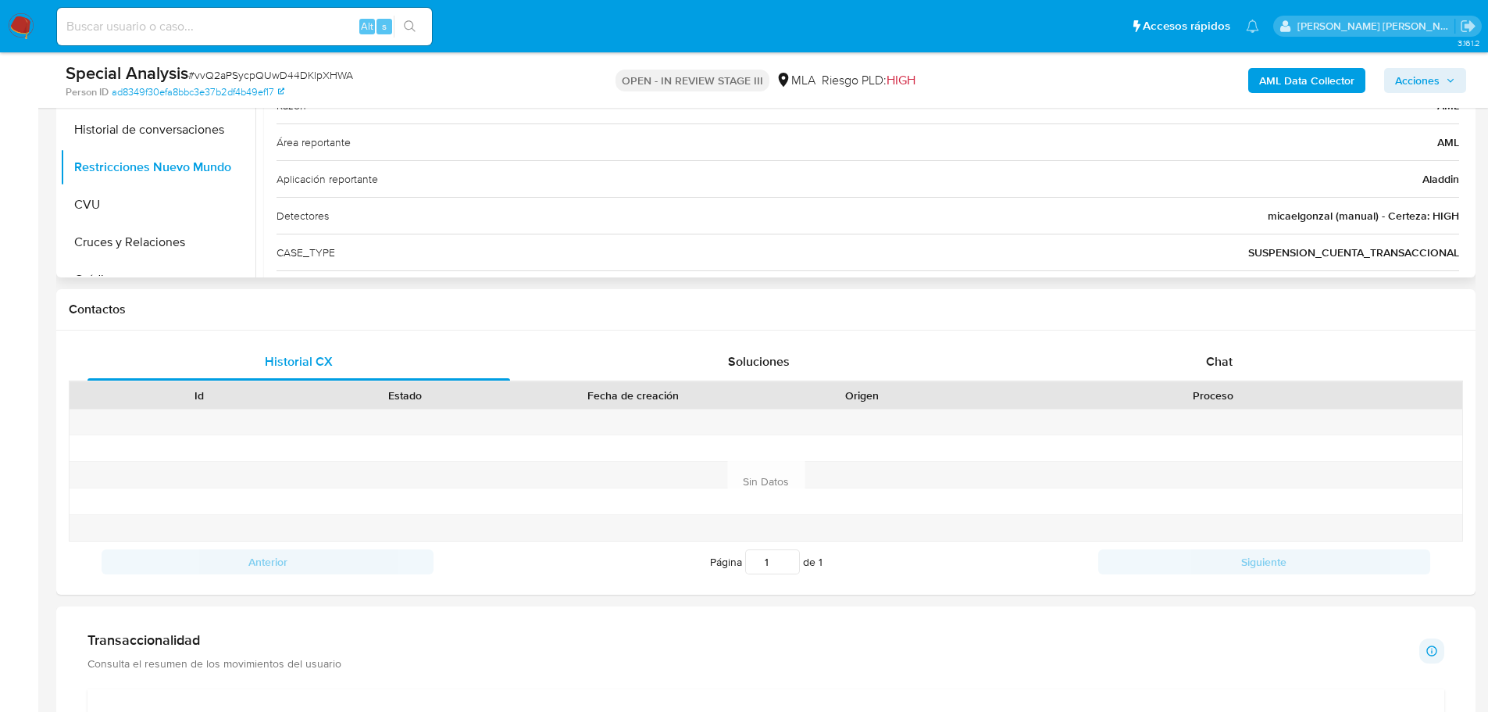
scroll to position [0, 0]
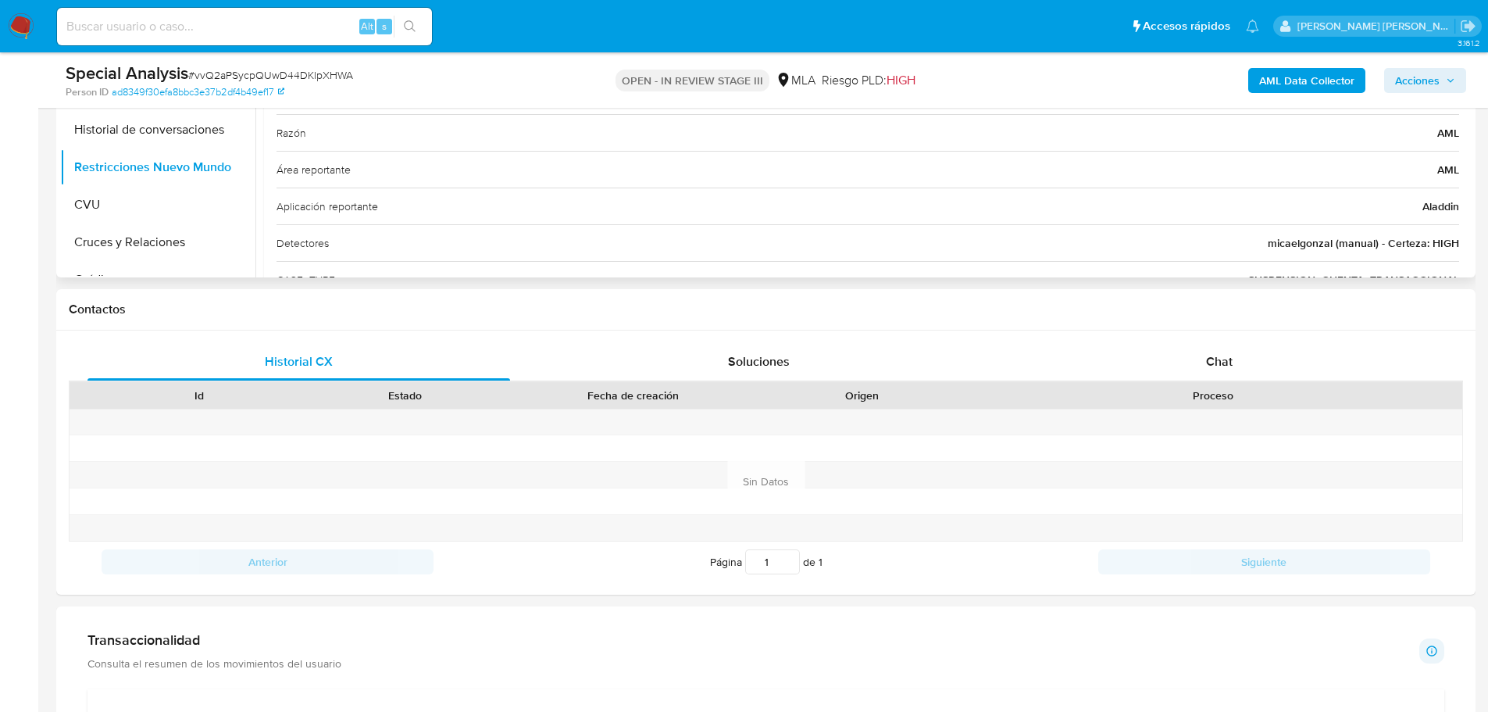
drag, startPoint x: 294, startPoint y: 131, endPoint x: 1151, endPoint y: 134, distance: 857.7
click at [1151, 134] on div "Razón AML" at bounding box center [868, 132] width 1183 height 37
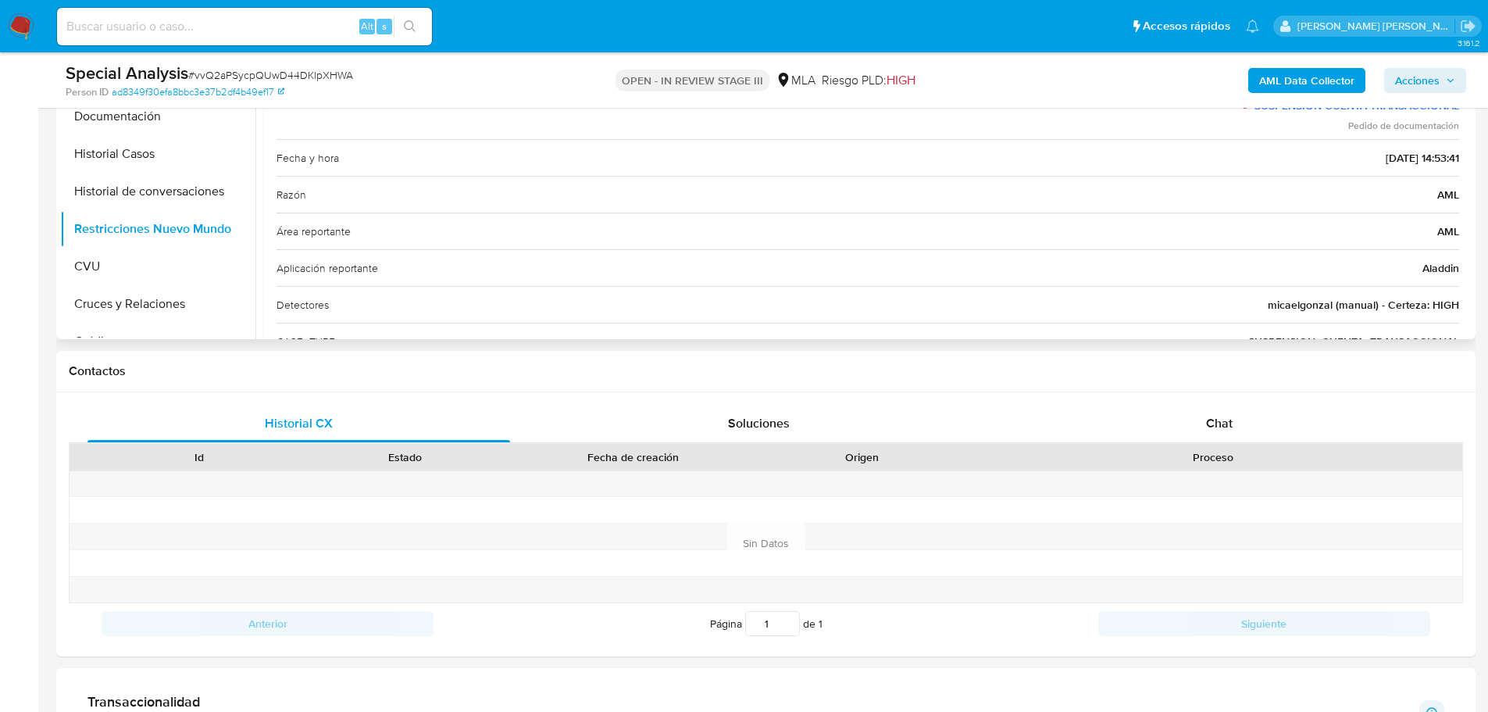
scroll to position [372, 0]
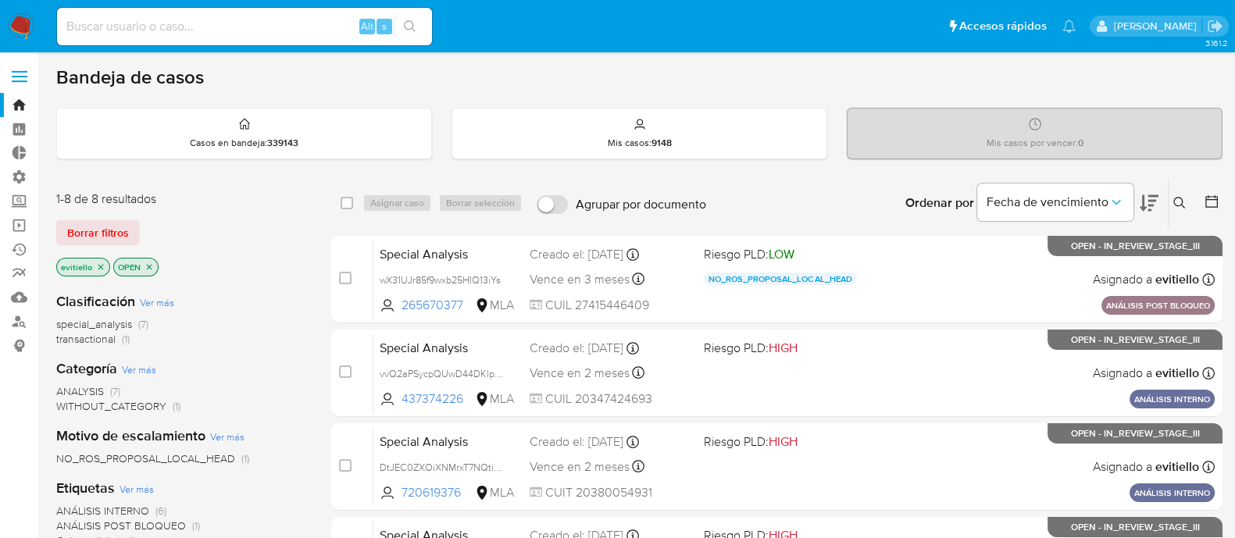
click at [16, 19] on img at bounding box center [21, 26] width 27 height 27
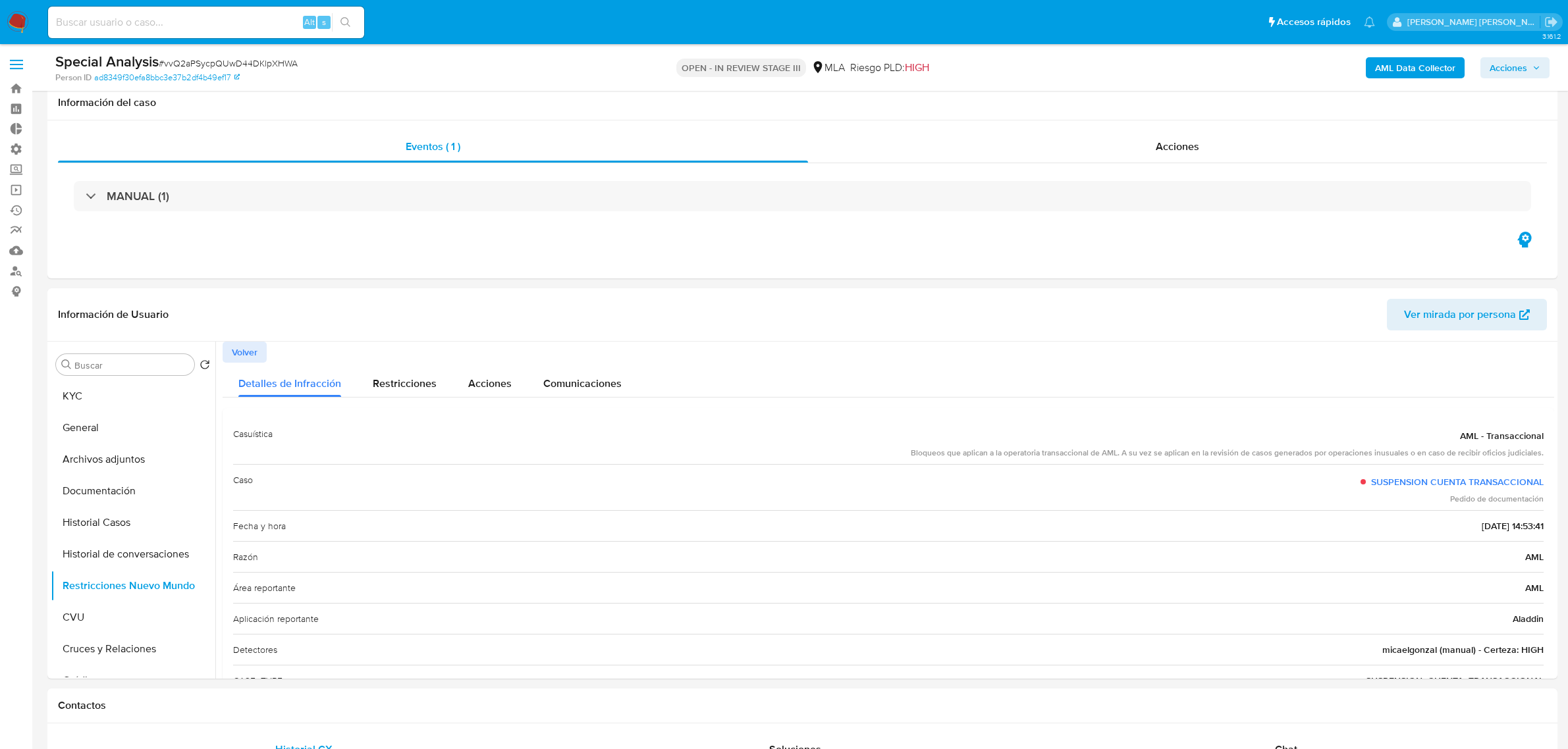
select select "10"
